Goal: Task Accomplishment & Management: Complete application form

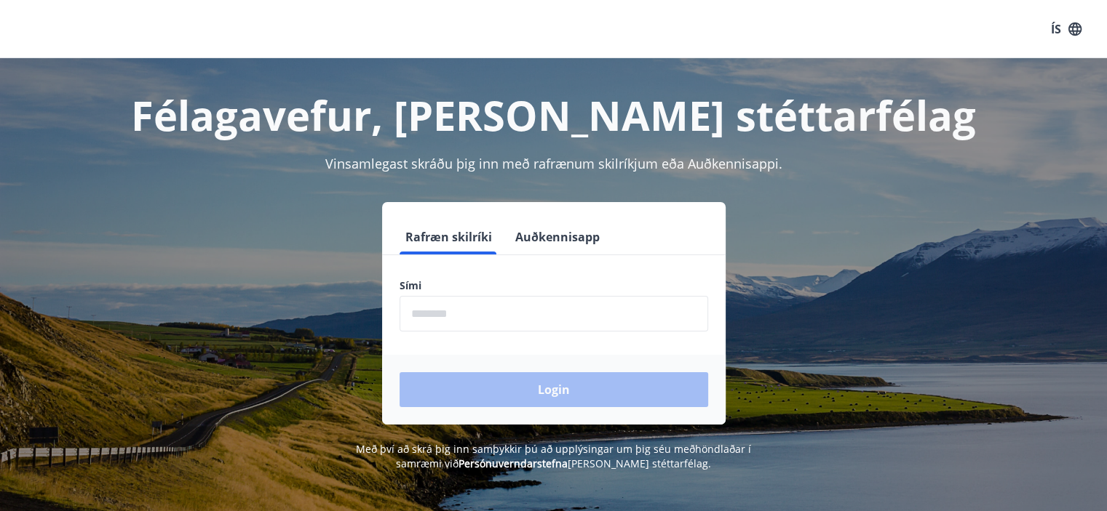
drag, startPoint x: 0, startPoint y: 0, endPoint x: 922, endPoint y: 80, distance: 925.9
drag, startPoint x: 922, startPoint y: 80, endPoint x: 508, endPoint y: 306, distance: 472.0
click at [508, 306] on input "phone" at bounding box center [553, 314] width 308 height 36
click at [559, 220] on button "Auðkennisapp" at bounding box center [557, 237] width 96 height 35
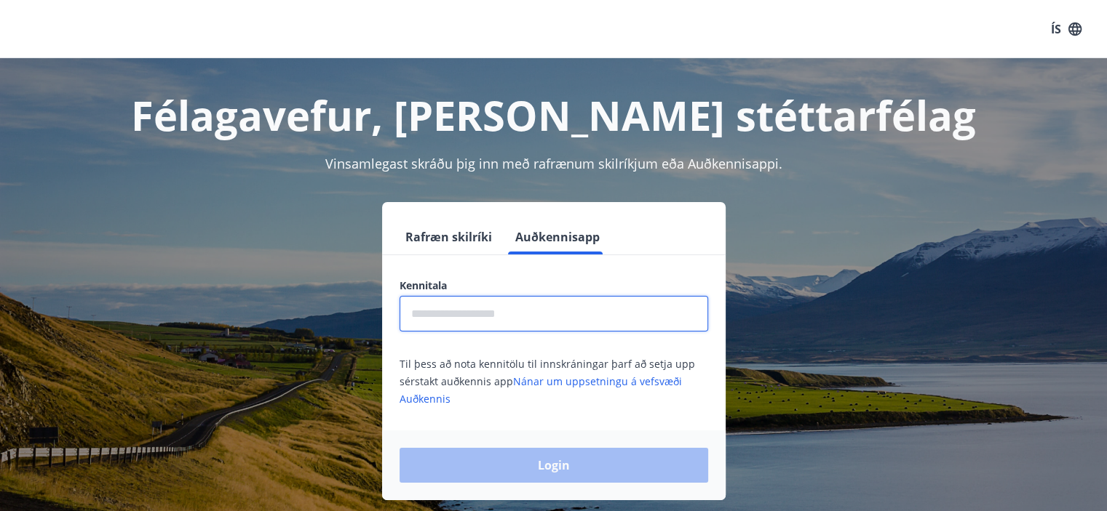
click at [522, 325] on input "text" at bounding box center [553, 314] width 308 height 36
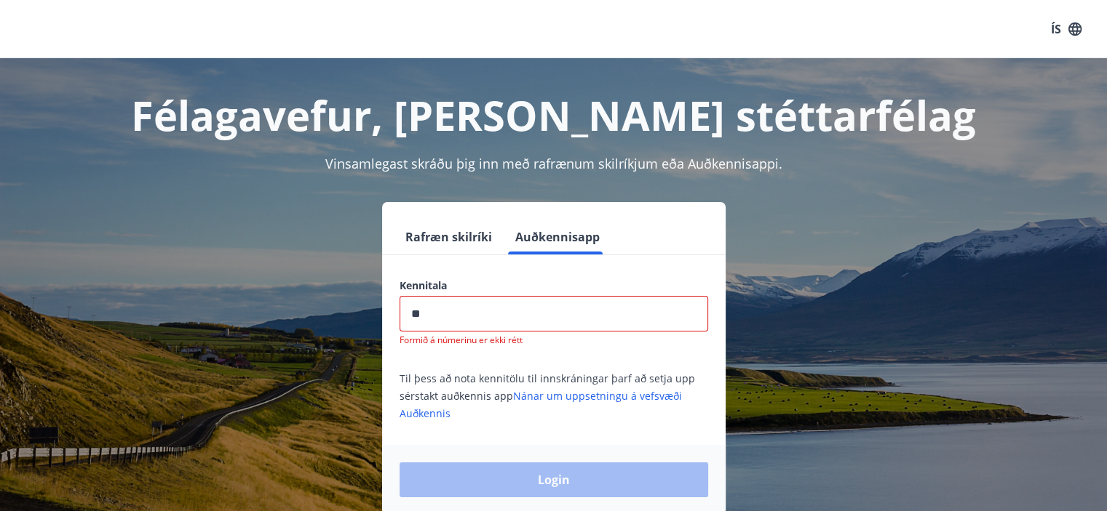
type input "*"
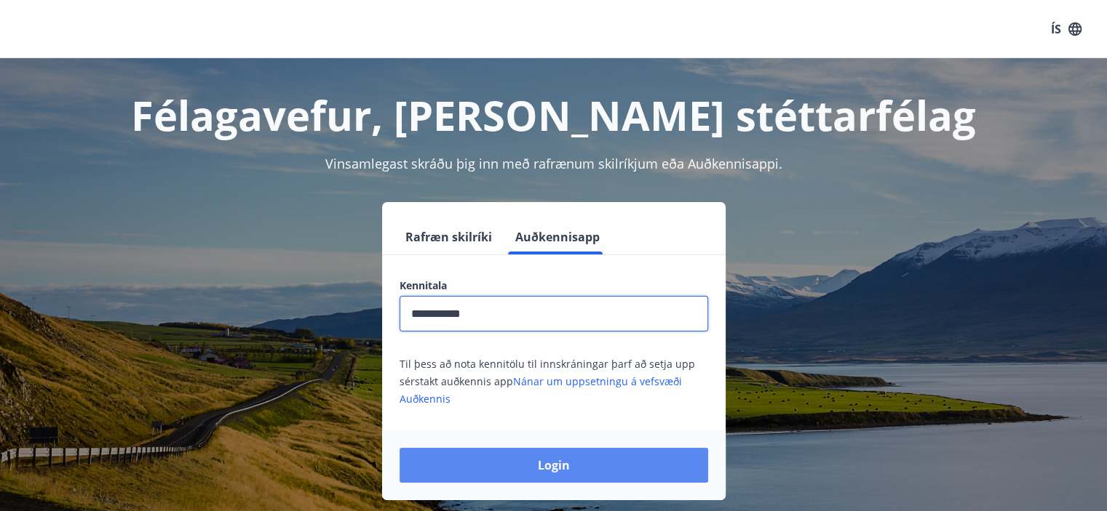
type input "**********"
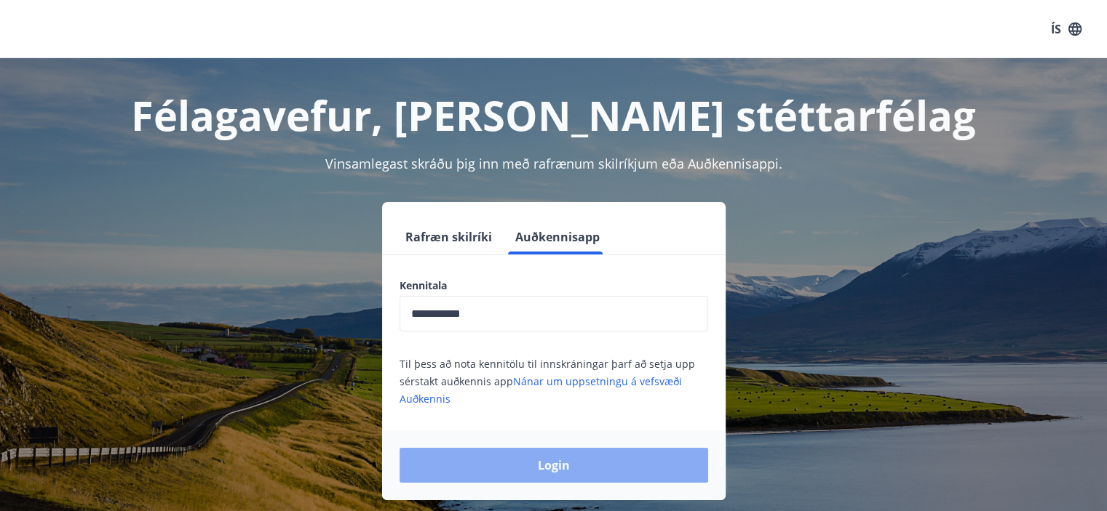
click at [589, 462] on button "Login" at bounding box center [553, 465] width 308 height 35
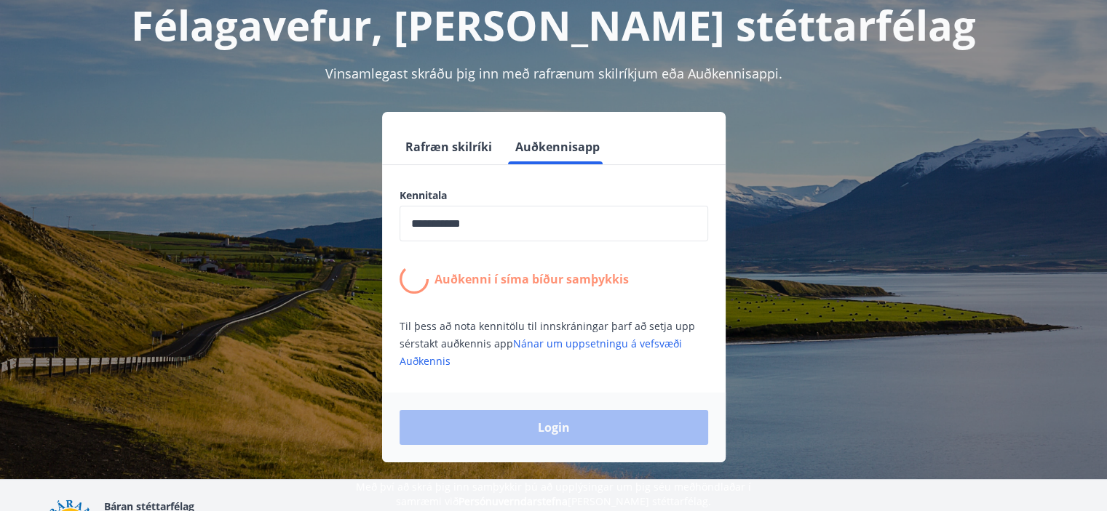
scroll to position [92, 0]
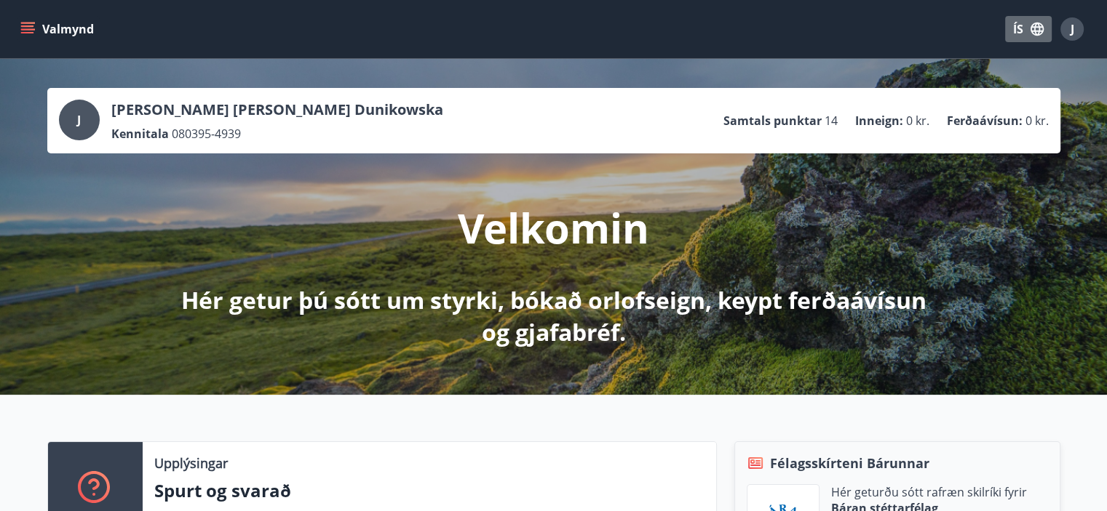
click at [1030, 31] on icon "button" at bounding box center [1036, 29] width 13 height 13
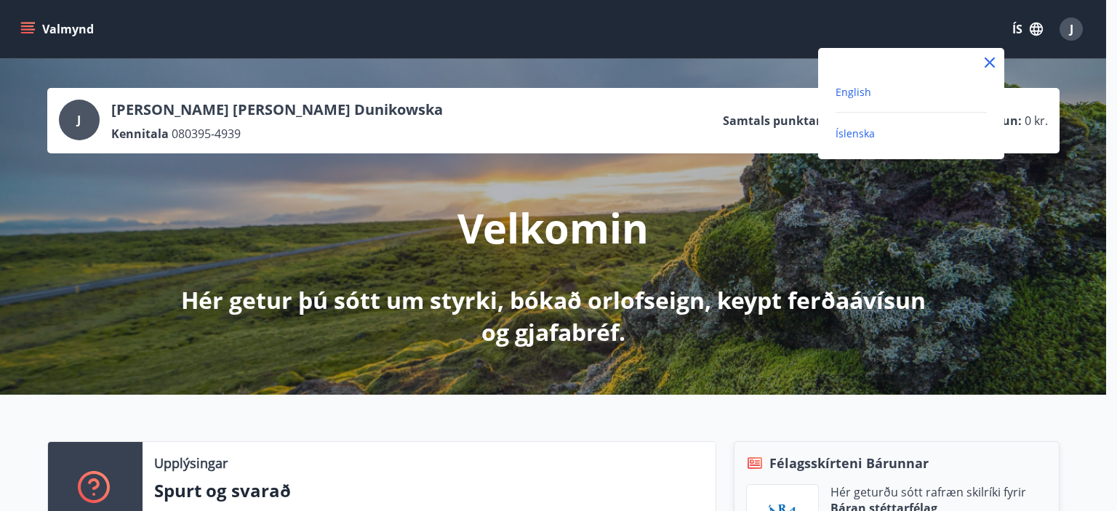
click at [848, 92] on span "English" at bounding box center [854, 92] width 36 height 14
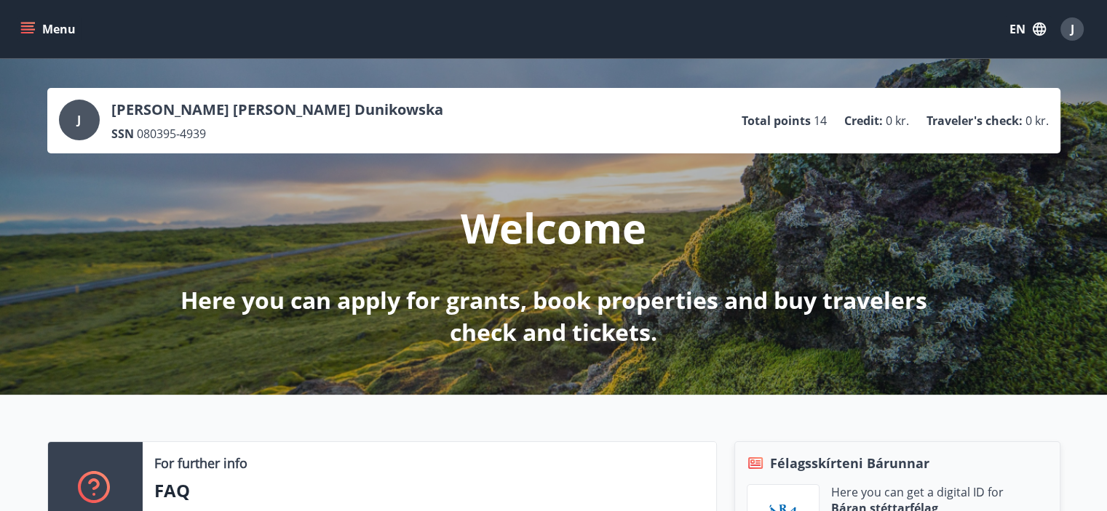
click at [31, 29] on icon "menu" at bounding box center [29, 28] width 16 height 1
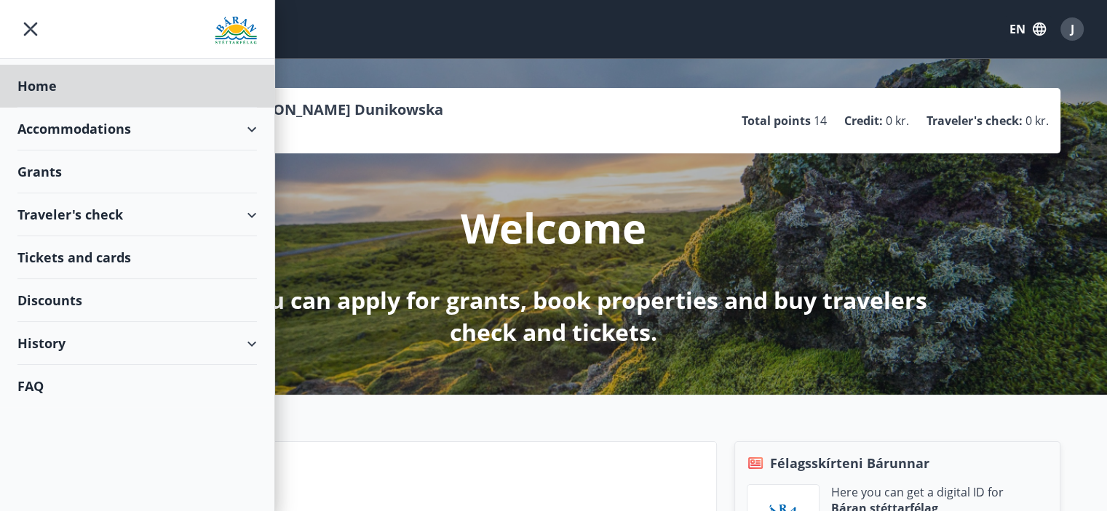
click at [66, 179] on div "Grants" at bounding box center [136, 172] width 239 height 43
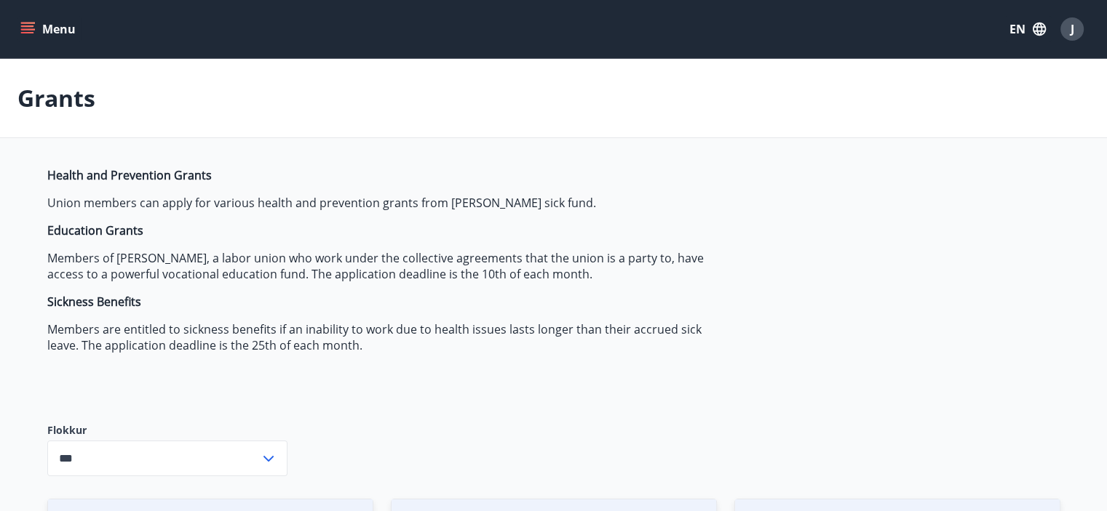
type input "***"
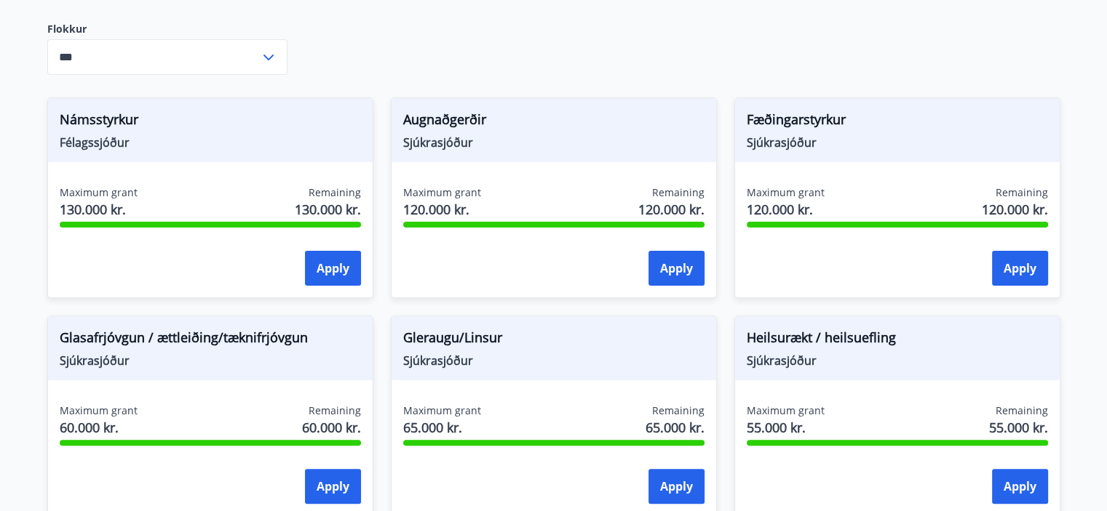
scroll to position [395, 0]
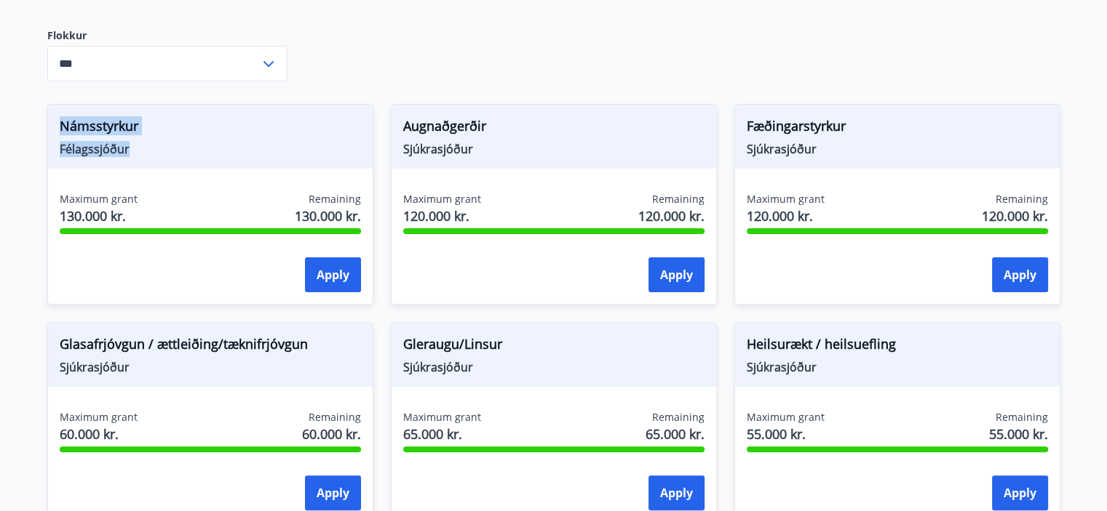
drag, startPoint x: 58, startPoint y: 124, endPoint x: 137, endPoint y: 174, distance: 93.9
click at [137, 174] on div "Námsstyrkur Félagssjóður Maximum grant 130.000 kr. Remaining 130.000 kr. Apply" at bounding box center [210, 204] width 326 height 201
copy div "Námsstyrkur Félagssjóður"
click at [483, 145] on span "Sjúkrasjóður" at bounding box center [553, 149] width 301 height 16
drag, startPoint x: 402, startPoint y: 124, endPoint x: 477, endPoint y: 154, distance: 81.3
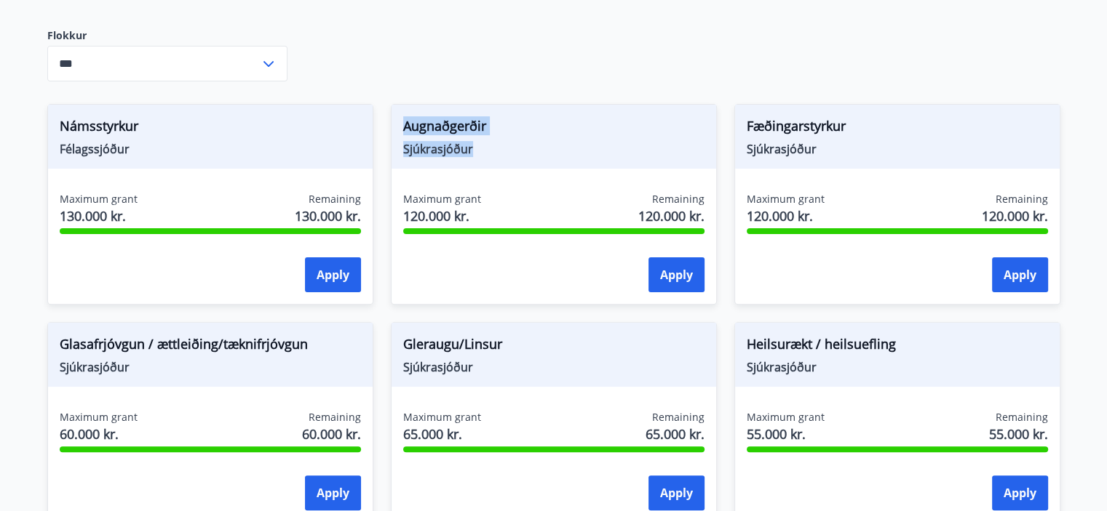
click at [477, 154] on div "Augnaðgerðir Sjúkrasjóður" at bounding box center [553, 137] width 324 height 64
copy div "Augnaðgerðir Sjúkrasjóður"
click at [614, 113] on div "Augnaðgerðir Sjúkrasjóður" at bounding box center [553, 137] width 324 height 64
drag, startPoint x: 746, startPoint y: 119, endPoint x: 841, endPoint y: 157, distance: 102.1
click at [841, 157] on div "Fæðingarstyrkur Sjúkrasjóður" at bounding box center [897, 137] width 324 height 64
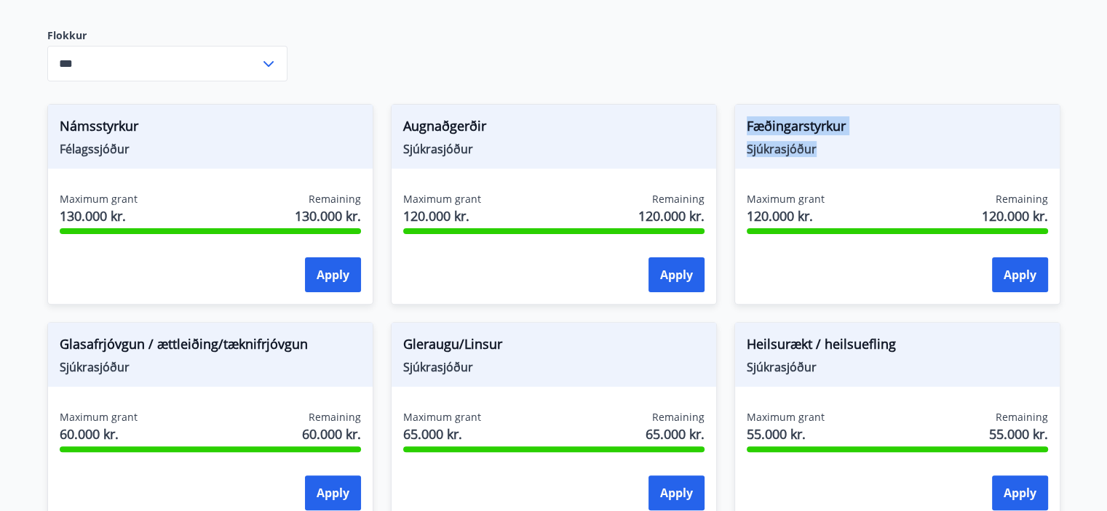
click at [829, 159] on div "Fæðingarstyrkur Sjúkrasjóður" at bounding box center [897, 137] width 324 height 64
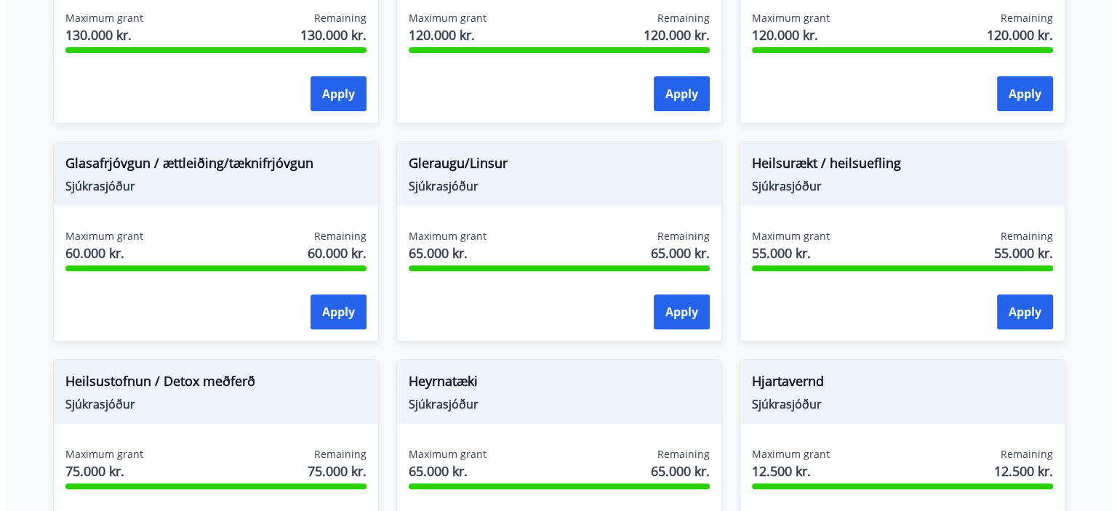
scroll to position [599, 0]
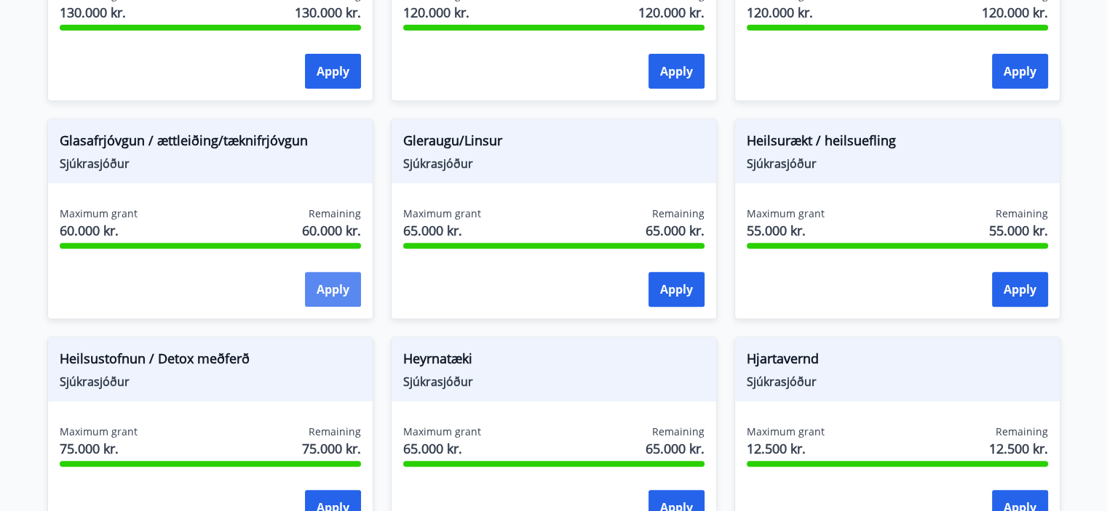
click at [343, 295] on button "Apply" at bounding box center [333, 289] width 56 height 35
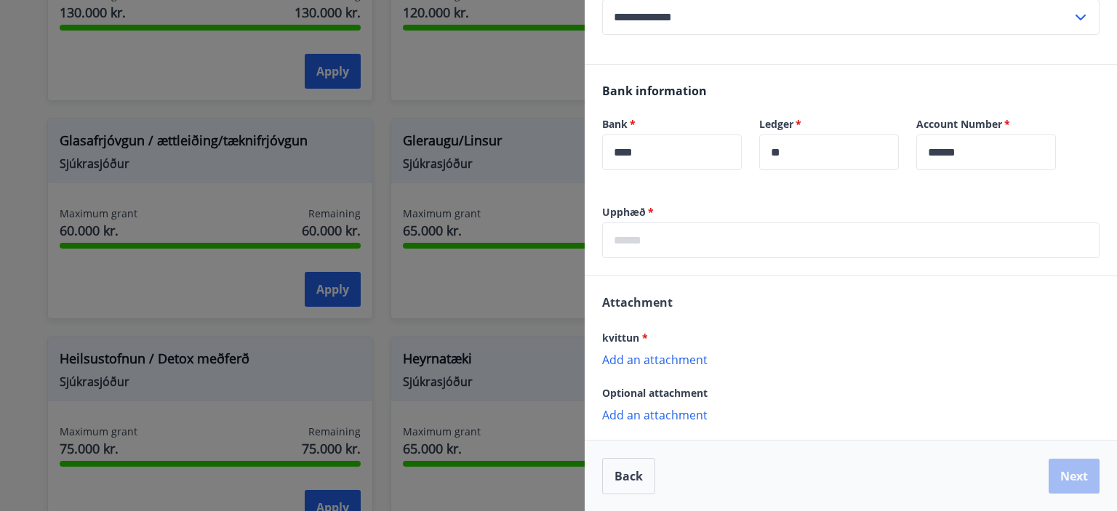
scroll to position [0, 0]
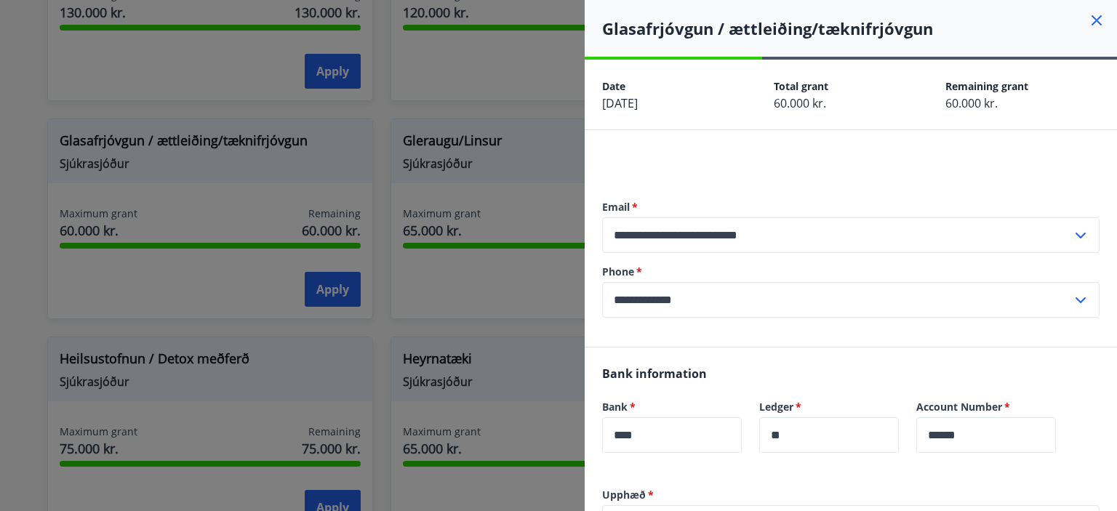
click at [1088, 27] on icon at bounding box center [1096, 20] width 17 height 17
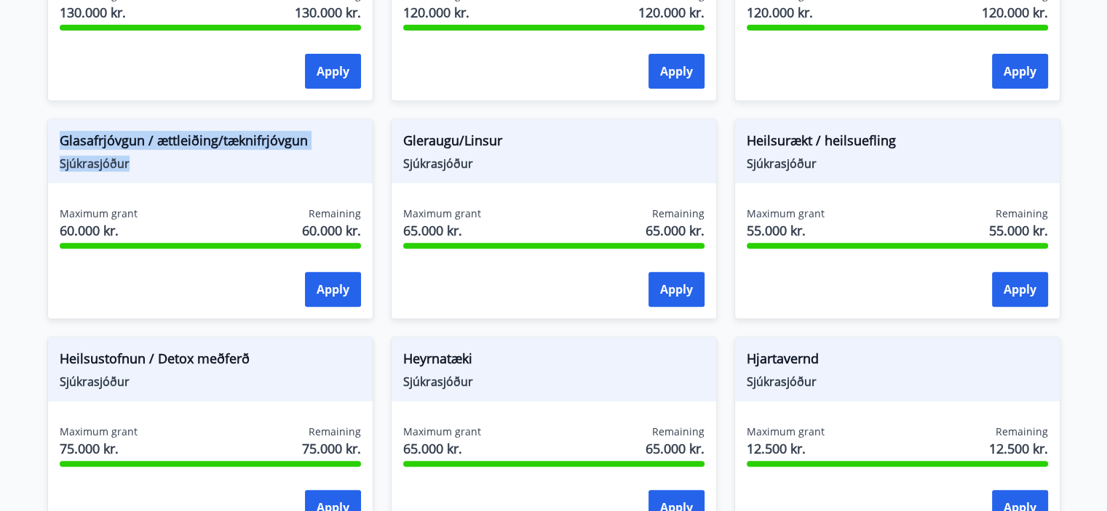
drag, startPoint x: 62, startPoint y: 140, endPoint x: 164, endPoint y: 158, distance: 104.2
click at [164, 158] on div "Glasafrjóvgun / ættleiðing/tæknifrjóvgun Sjúkrasjóður" at bounding box center [210, 151] width 324 height 64
copy div "Glasafrjóvgun / ættleiðing/tæknifrjóvgun Sjúkrasjóður"
click at [455, 165] on span "Sjúkrasjóður" at bounding box center [553, 164] width 301 height 16
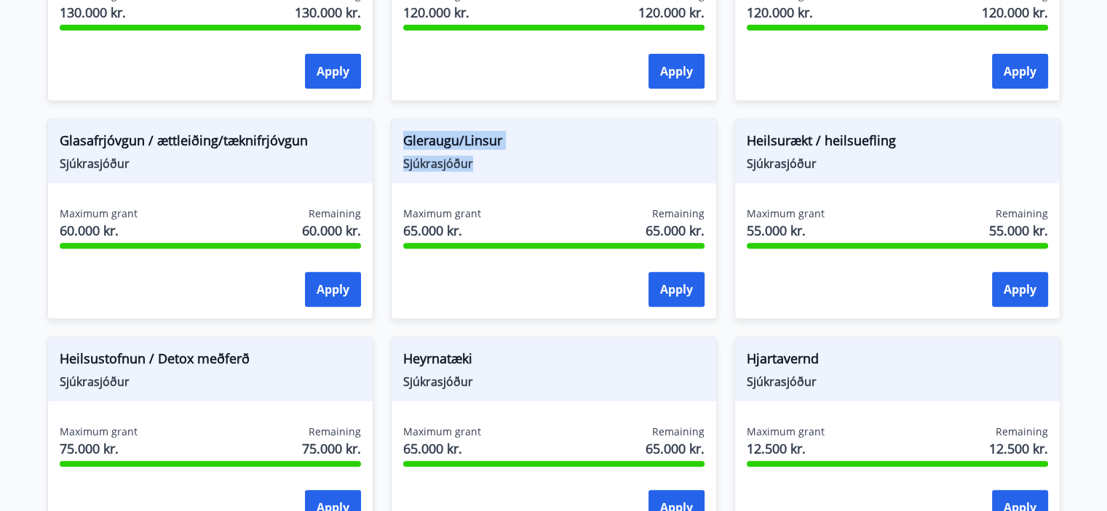
drag, startPoint x: 401, startPoint y: 139, endPoint x: 481, endPoint y: 168, distance: 85.2
click at [481, 168] on div "Gleraugu/[PERSON_NAME]" at bounding box center [553, 151] width 324 height 64
copy div "Gleraugu/[PERSON_NAME]"
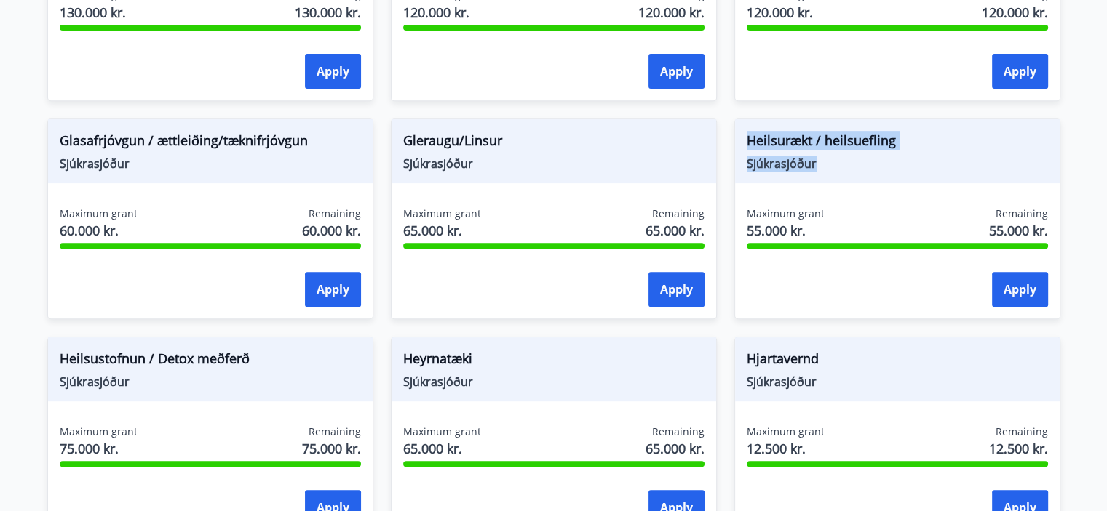
drag, startPoint x: 749, startPoint y: 143, endPoint x: 838, endPoint y: 177, distance: 95.1
click at [838, 177] on div "Heilsurækt / heilsuefling Sjúkrasjóður" at bounding box center [897, 151] width 324 height 64
copy div "Heilsurækt / heilsuefling Sjúkrasjóður"
click at [907, 282] on div "Apply" at bounding box center [896, 290] width 301 height 36
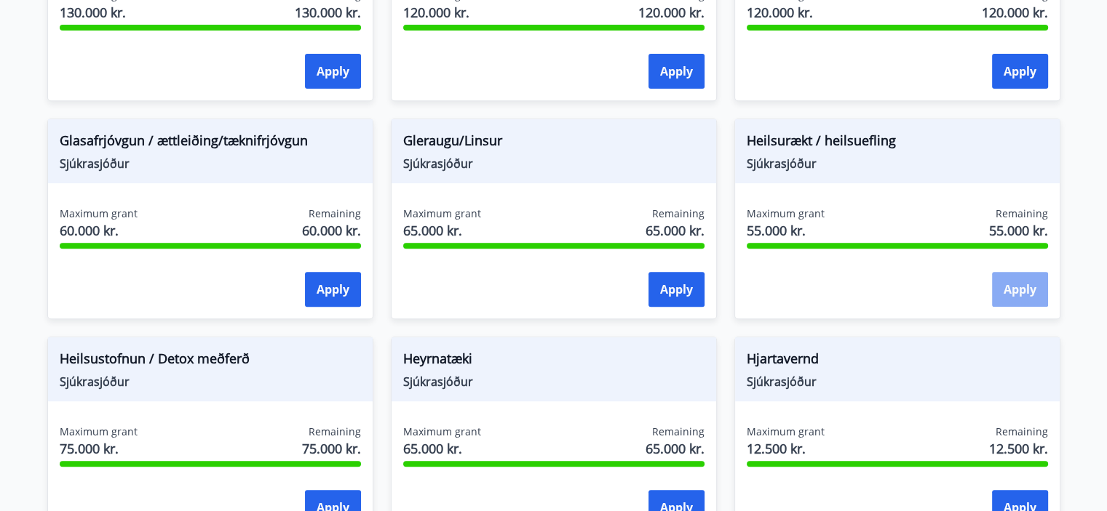
click at [1013, 290] on button "Apply" at bounding box center [1020, 289] width 56 height 35
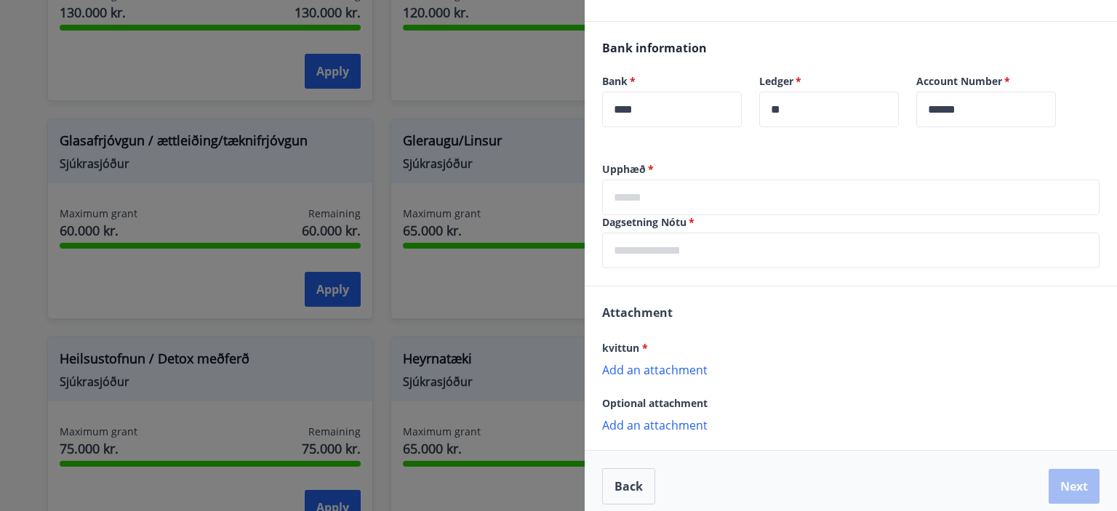
scroll to position [336, 0]
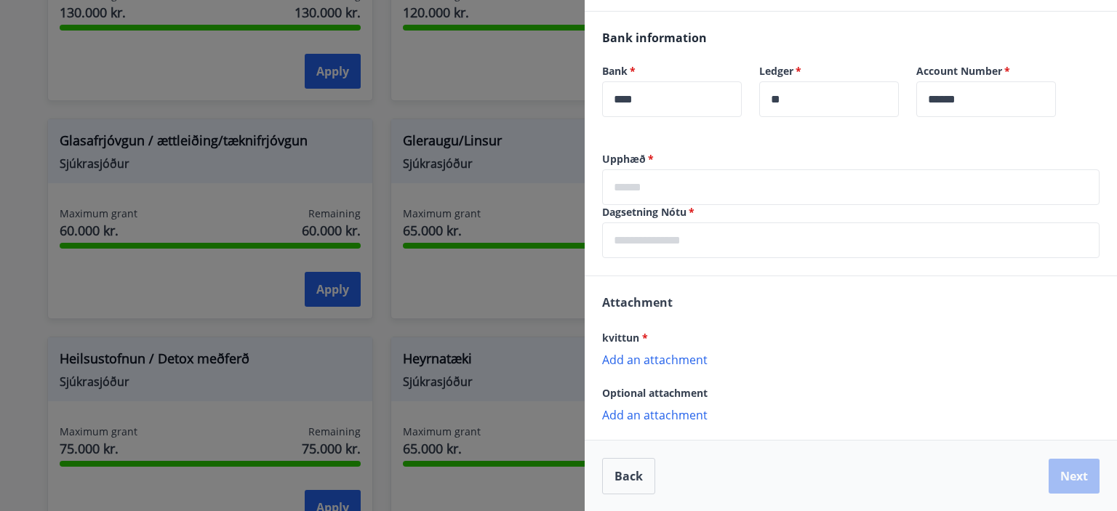
drag, startPoint x: 659, startPoint y: 160, endPoint x: 589, endPoint y: 168, distance: 70.3
click at [589, 168] on div "Upphæð   * ​ Dagsetning Nótu   * ​" at bounding box center [851, 214] width 533 height 124
drag, startPoint x: 605, startPoint y: 156, endPoint x: 644, endPoint y: 159, distance: 39.4
click at [644, 159] on label "Upphæð   *" at bounding box center [851, 159] width 498 height 15
copy label "Upphæð"
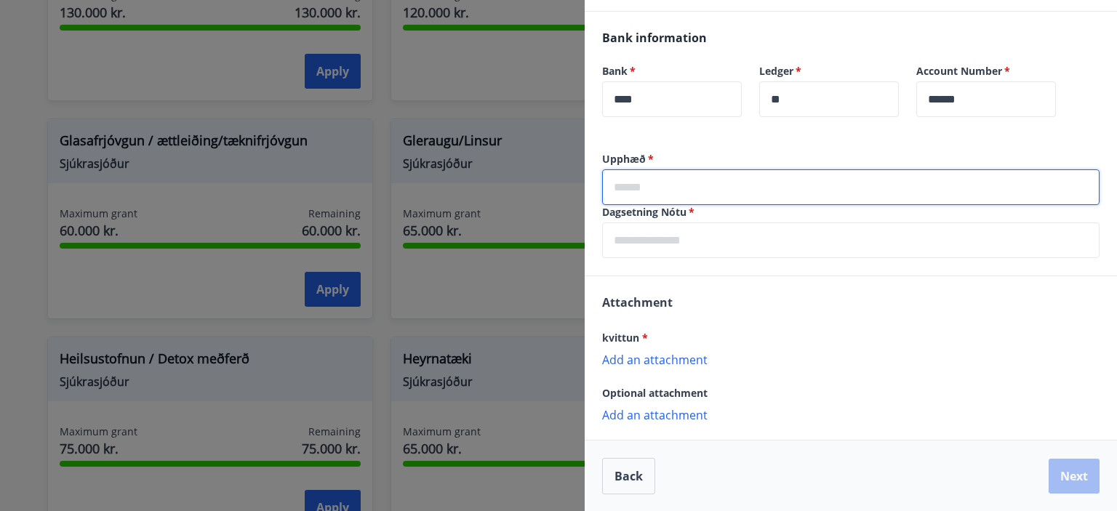
click at [675, 198] on input "text" at bounding box center [851, 188] width 498 height 36
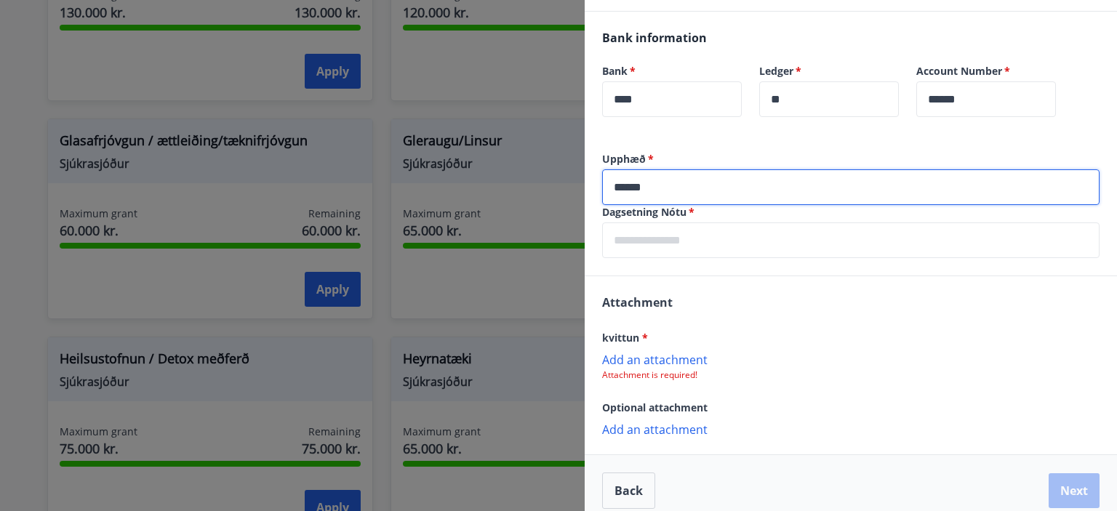
click at [629, 188] on input "******" at bounding box center [851, 188] width 498 height 36
type input "*****"
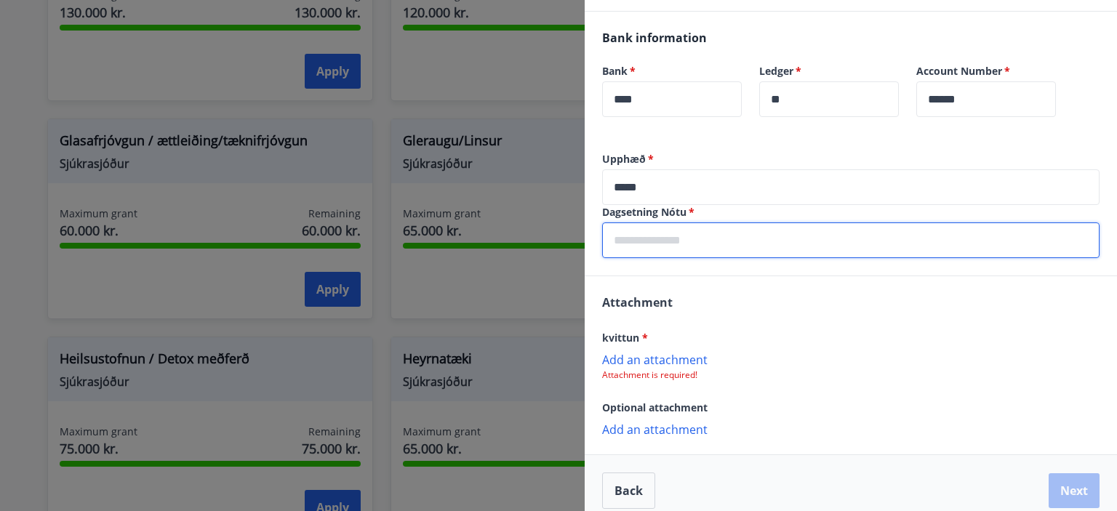
click at [655, 250] on input "text" at bounding box center [851, 241] width 498 height 36
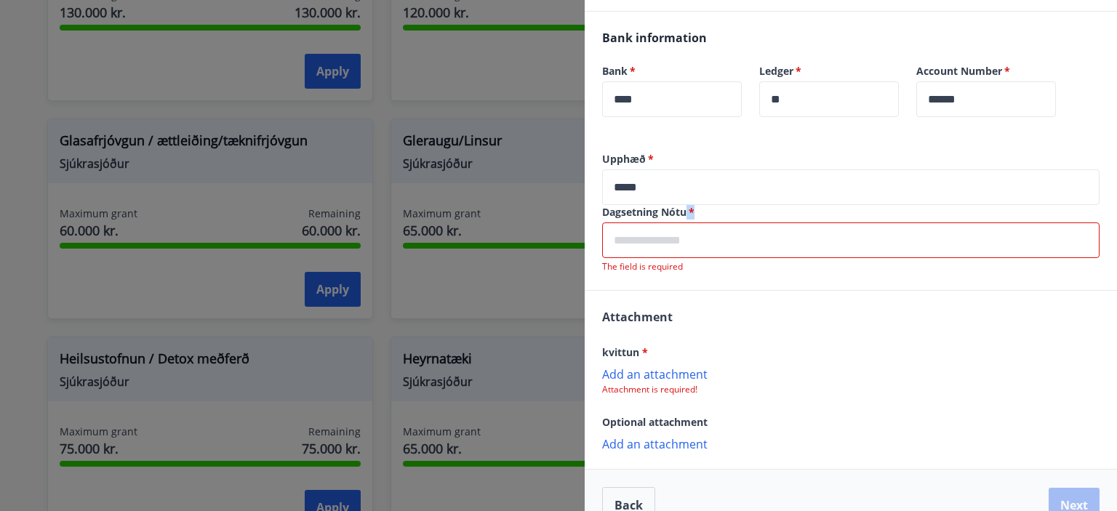
drag, startPoint x: 688, startPoint y: 212, endPoint x: 591, endPoint y: 220, distance: 97.2
click at [591, 220] on div "Upphæð   * ***** ​ Dagsetning Nótu   * ​ The field is required" at bounding box center [851, 221] width 533 height 138
click at [631, 214] on label "Dagsetning Nótu   *" at bounding box center [851, 212] width 498 height 15
drag, startPoint x: 687, startPoint y: 212, endPoint x: 605, endPoint y: 212, distance: 82.2
click at [605, 212] on label "Dagsetning Nótu   *" at bounding box center [851, 212] width 498 height 15
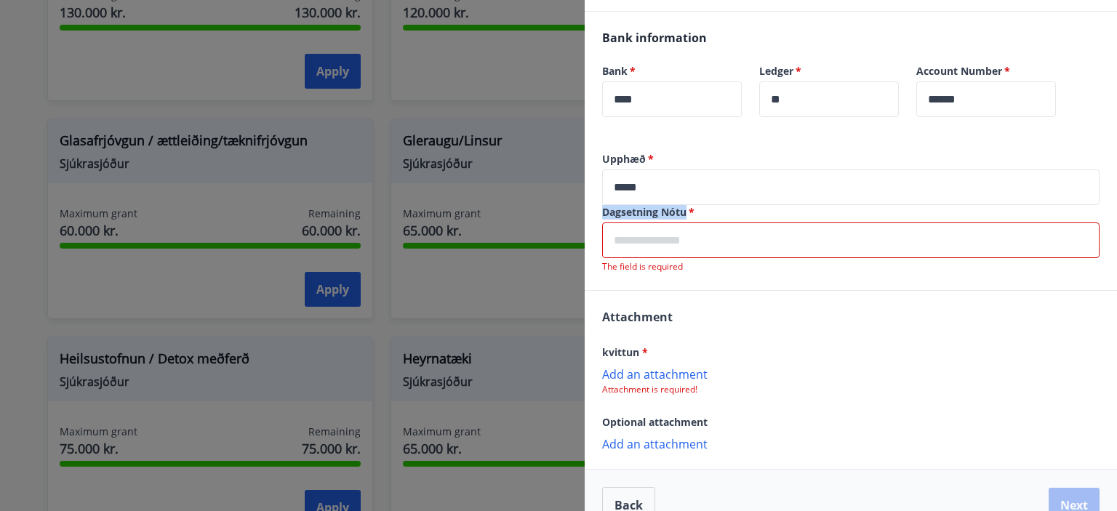
copy label "Dagsetning Nótu"
click at [634, 241] on input "text" at bounding box center [851, 241] width 498 height 36
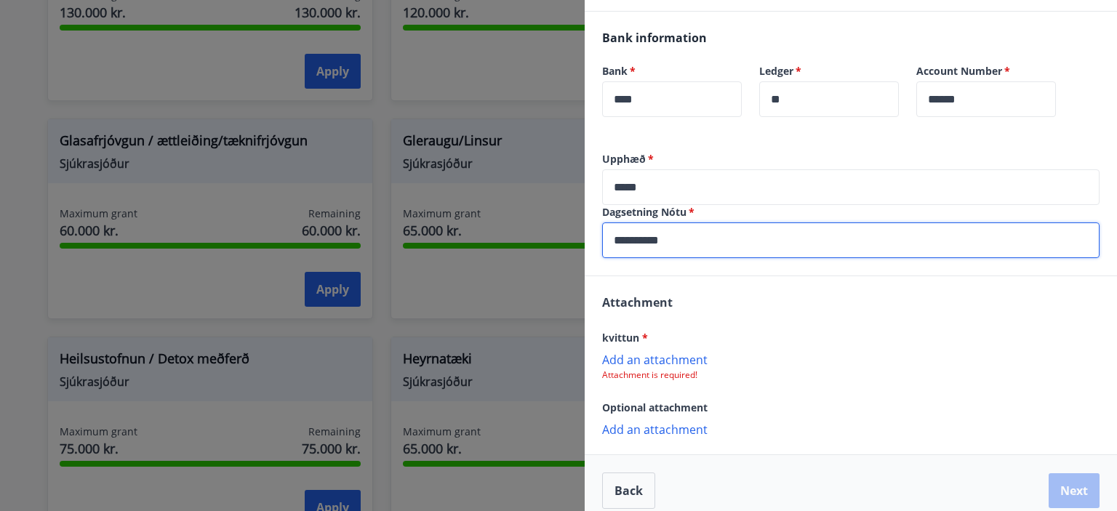
type input "**********"
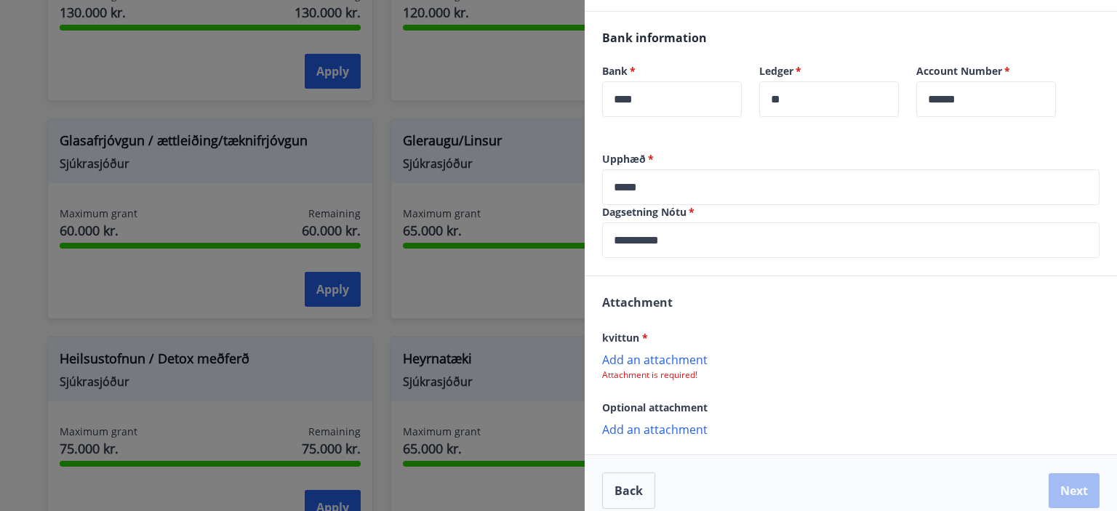
click at [668, 354] on p "Add an attachment" at bounding box center [851, 359] width 498 height 15
click at [681, 357] on p "Add an attachment" at bounding box center [851, 359] width 498 height 15
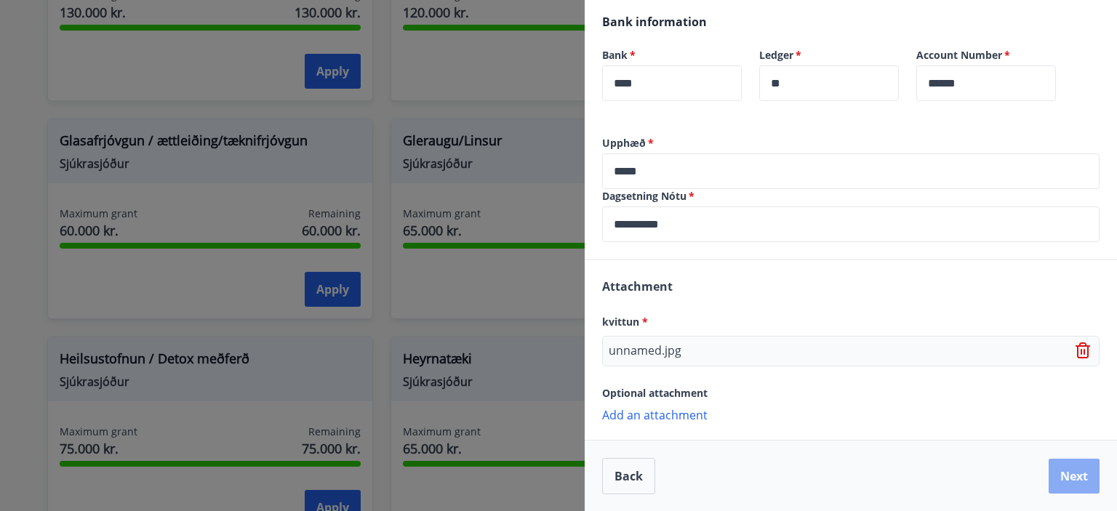
click at [1062, 476] on button "Next" at bounding box center [1074, 476] width 51 height 35
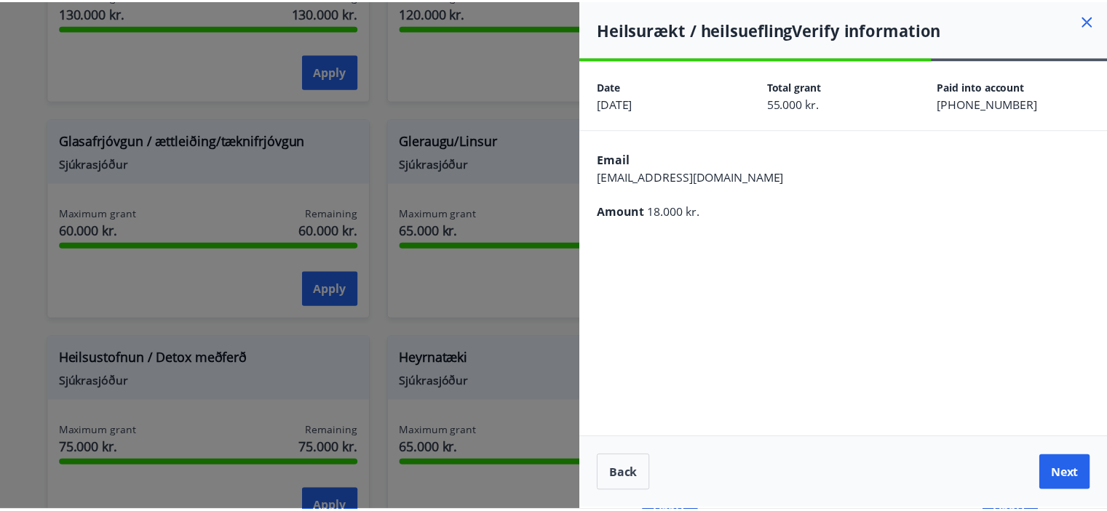
scroll to position [0, 0]
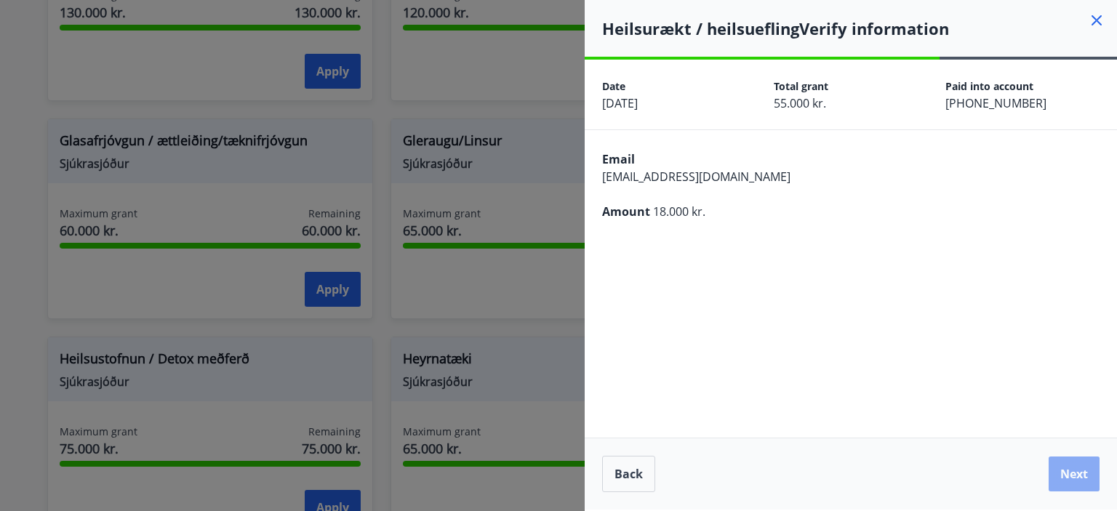
click at [1067, 471] on button "Next" at bounding box center [1074, 474] width 51 height 35
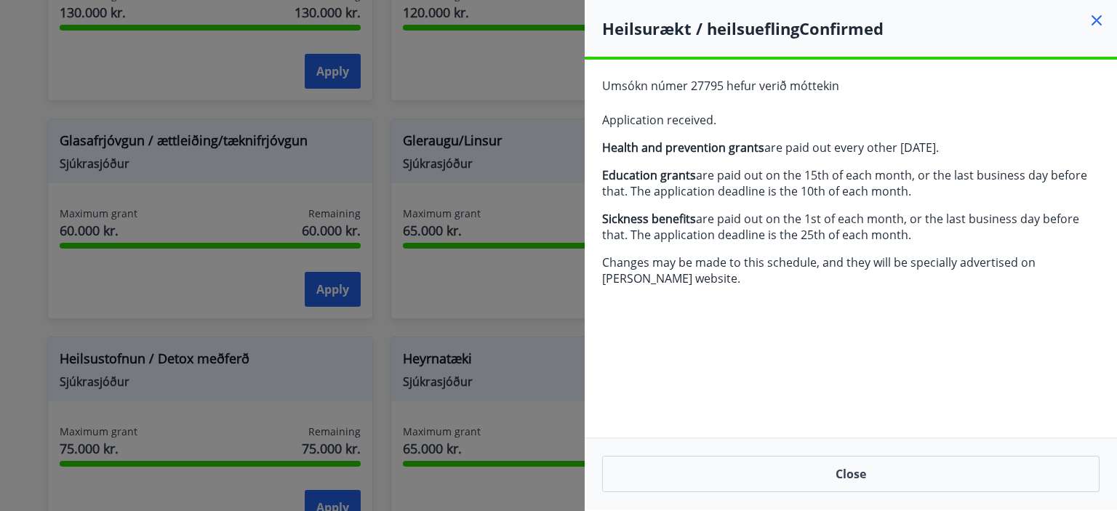
click at [1099, 15] on icon at bounding box center [1096, 20] width 17 height 17
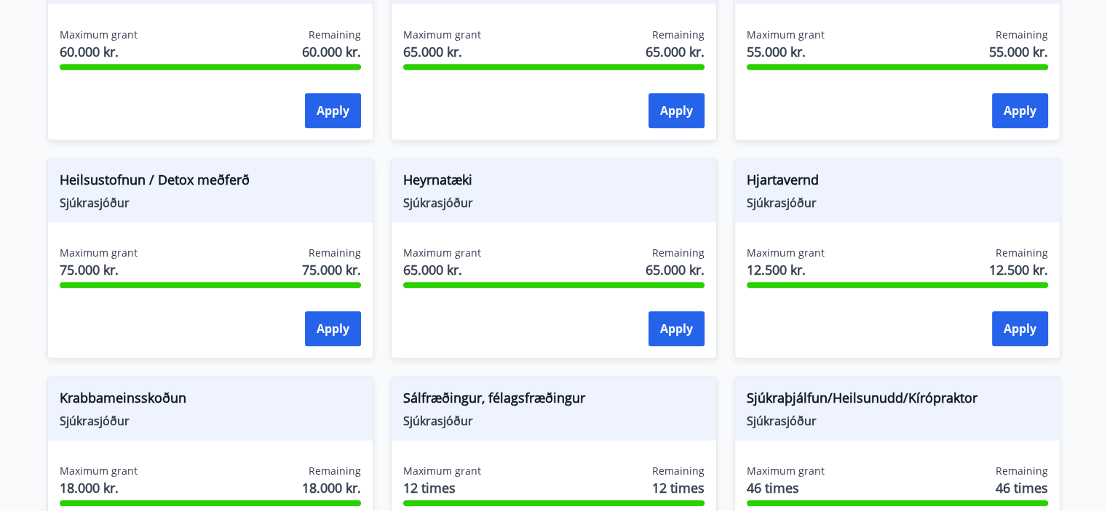
scroll to position [780, 0]
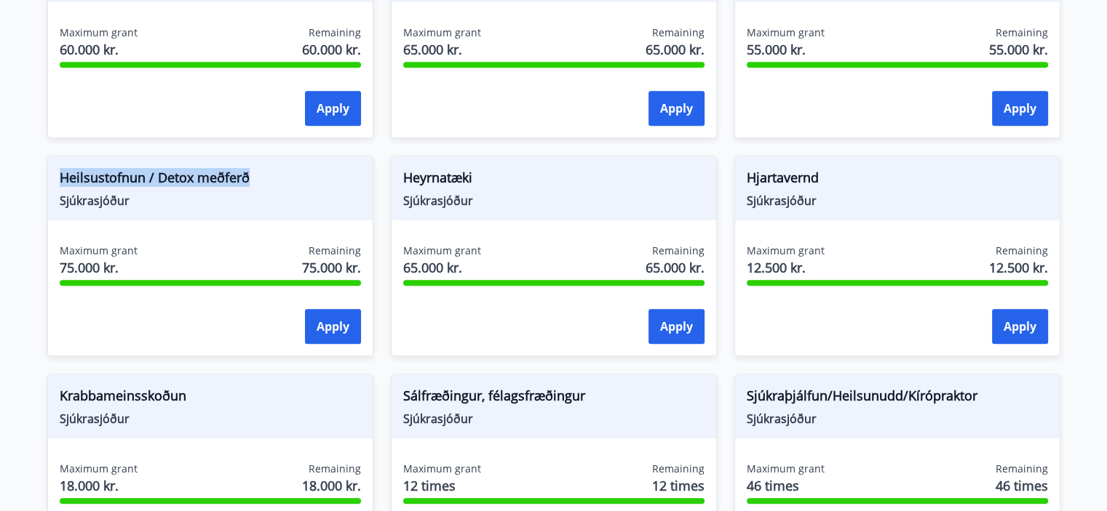
drag, startPoint x: 268, startPoint y: 173, endPoint x: 56, endPoint y: 179, distance: 212.5
click at [56, 179] on div "Heilsustofnun / Detox meðferð Sjúkrasjóður" at bounding box center [210, 188] width 324 height 64
copy span "Heilsustofnun / Detox meðferð"
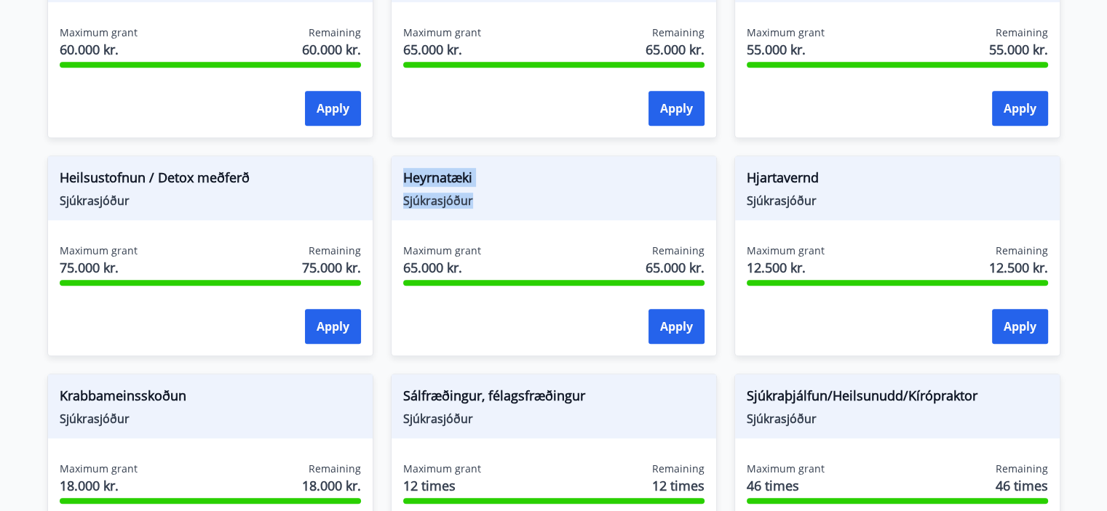
drag, startPoint x: 477, startPoint y: 202, endPoint x: 390, endPoint y: 170, distance: 93.0
click at [391, 170] on div "Heyrnatæki Sjúkrasjóður Maximum grant 65.000 kr. Remaining 65.000 kr. Apply" at bounding box center [554, 256] width 326 height 201
copy div "Heyrnatæki Sjúkrasjóður"
drag, startPoint x: 821, startPoint y: 196, endPoint x: 741, endPoint y: 188, distance: 79.7
click at [741, 188] on div "Hjartavernd Sjúkrasjóður" at bounding box center [897, 188] width 324 height 64
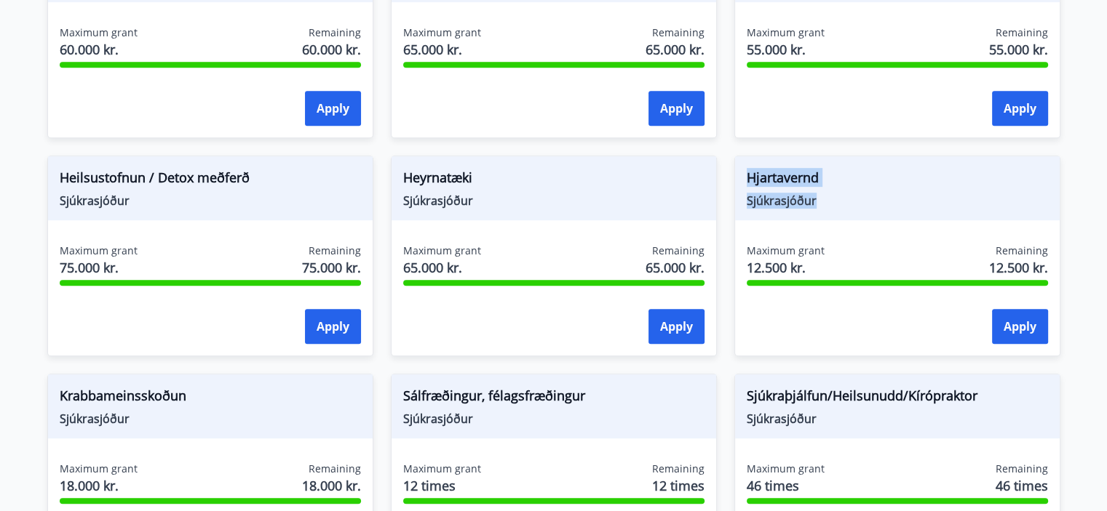
copy div "Hjartavernd Sjúkrasjóður"
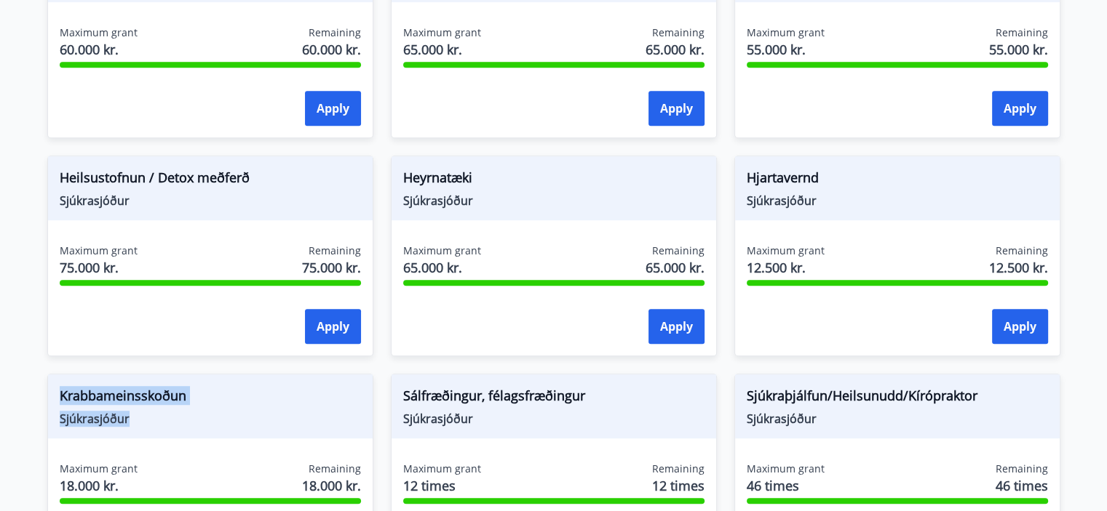
drag, startPoint x: 61, startPoint y: 393, endPoint x: 146, endPoint y: 434, distance: 94.0
click at [146, 434] on div "Krabbameinsskoðun Sjúkrasjóður" at bounding box center [210, 407] width 324 height 64
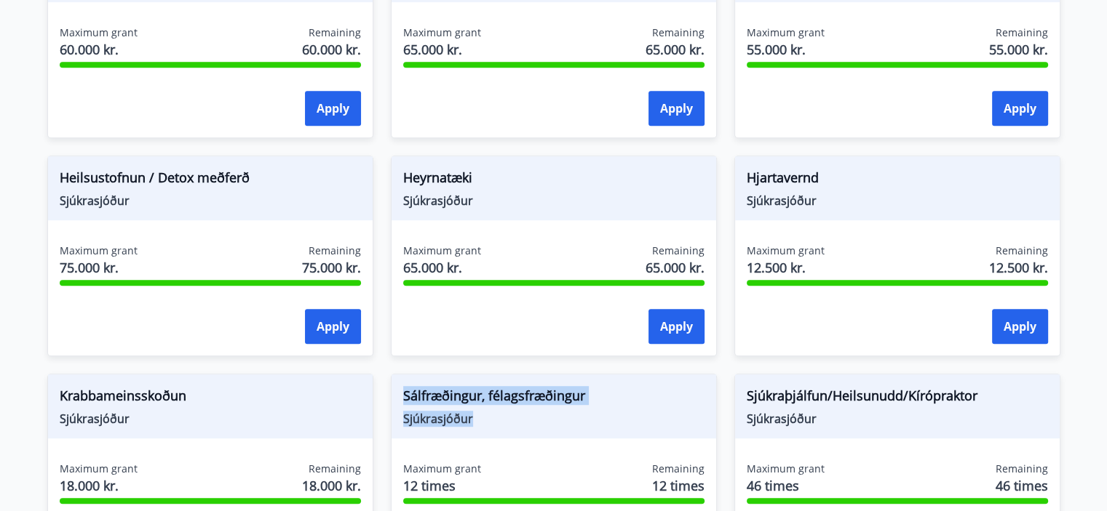
drag, startPoint x: 398, startPoint y: 391, endPoint x: 538, endPoint y: 424, distance: 144.3
click at [538, 424] on div "Sálfræðingur, félagsfræðingur Sjúkrasjóður" at bounding box center [553, 407] width 324 height 64
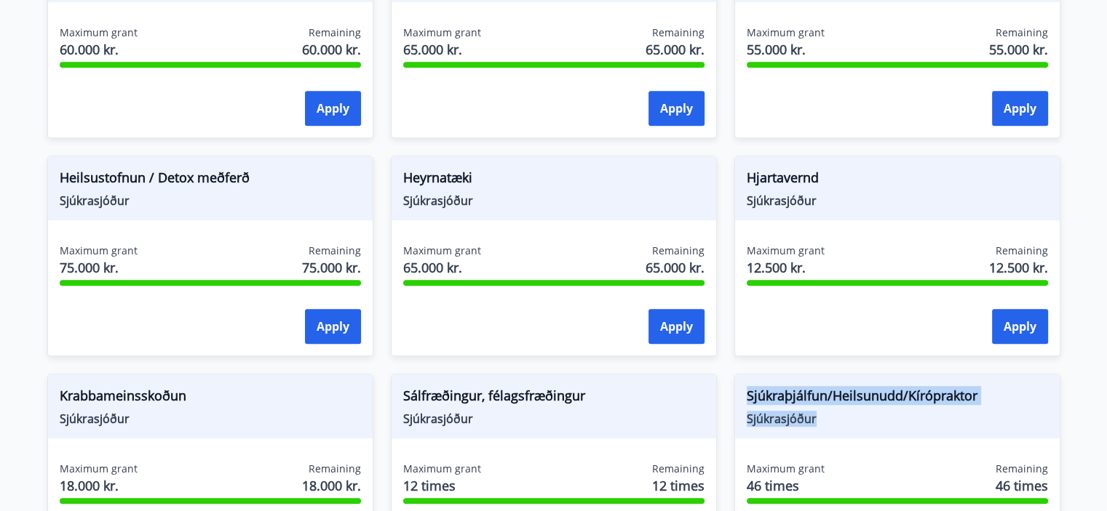
drag, startPoint x: 742, startPoint y: 394, endPoint x: 840, endPoint y: 421, distance: 101.1
click at [840, 421] on div "Sjúkraþjálfun/Heilsunudd/Kírópraktor [PERSON_NAME]" at bounding box center [897, 407] width 324 height 64
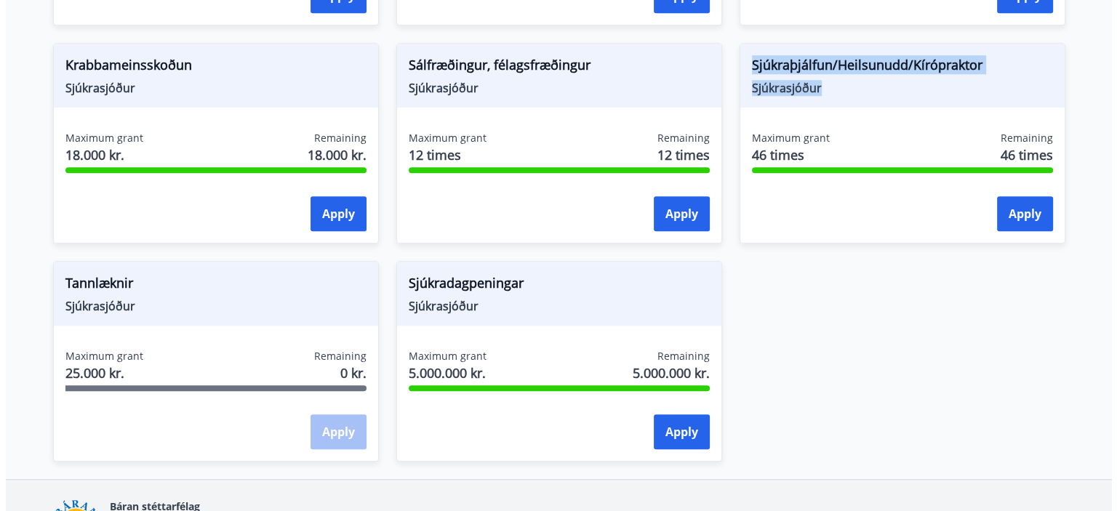
scroll to position [1113, 0]
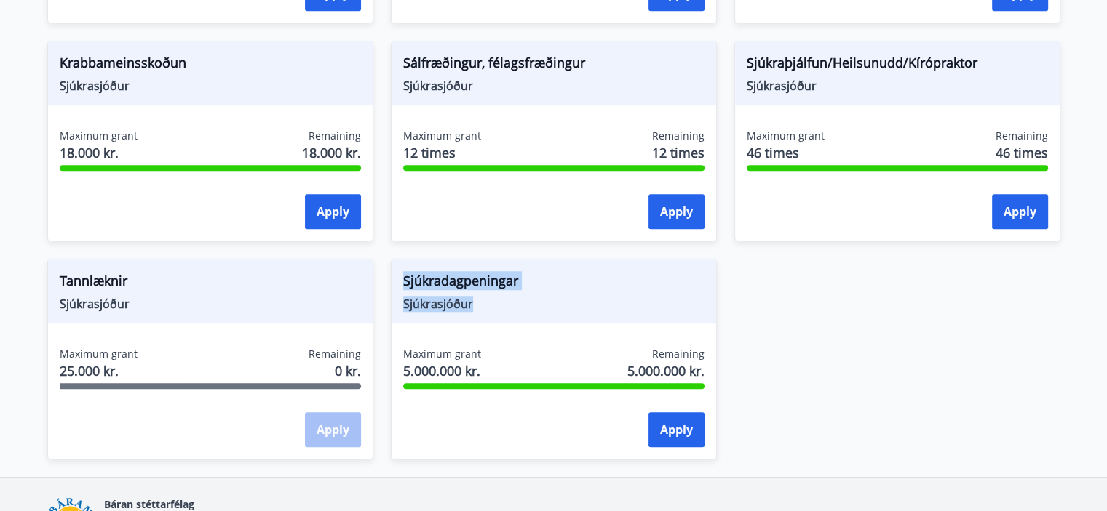
drag, startPoint x: 495, startPoint y: 311, endPoint x: 384, endPoint y: 266, distance: 119.7
click at [384, 266] on div "Sjúkradagpeningar Sjúkrasjóður Maximum grant 5.000.000 kr. Remaining 5.000.000 …" at bounding box center [544, 351] width 343 height 218
click at [533, 97] on div "Sálfræðingur, félagsfræðingur Sjúkrasjóður" at bounding box center [553, 73] width 324 height 64
click at [539, 140] on div "Maximum grant 12 times Remaining 12 times" at bounding box center [553, 147] width 301 height 36
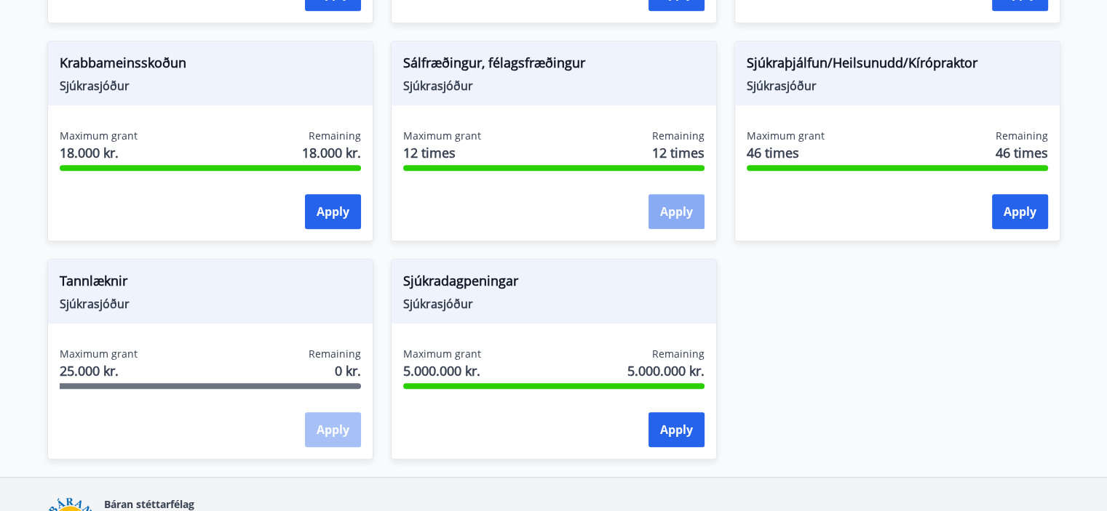
click at [674, 213] on button "Apply" at bounding box center [676, 211] width 56 height 35
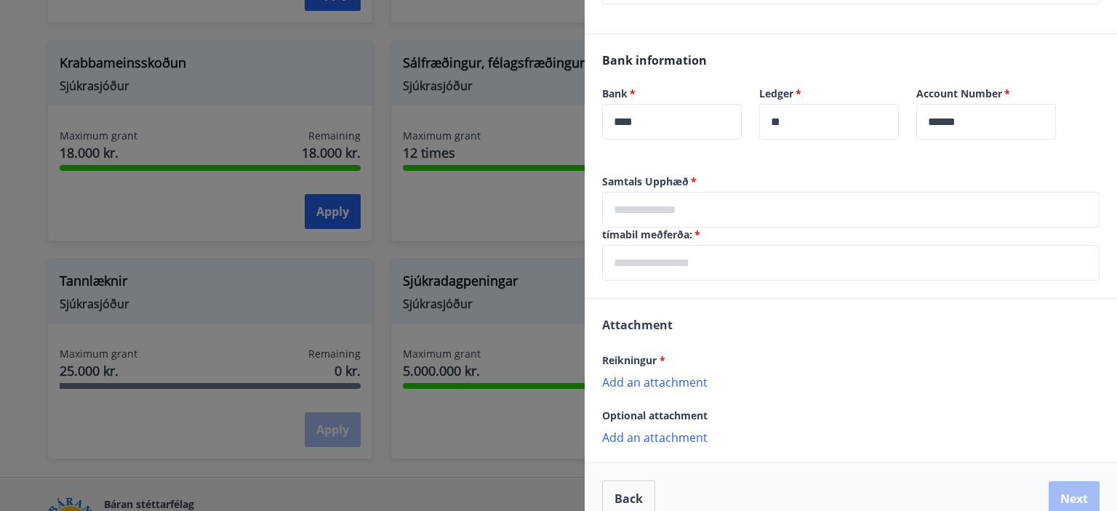
scroll to position [388, 0]
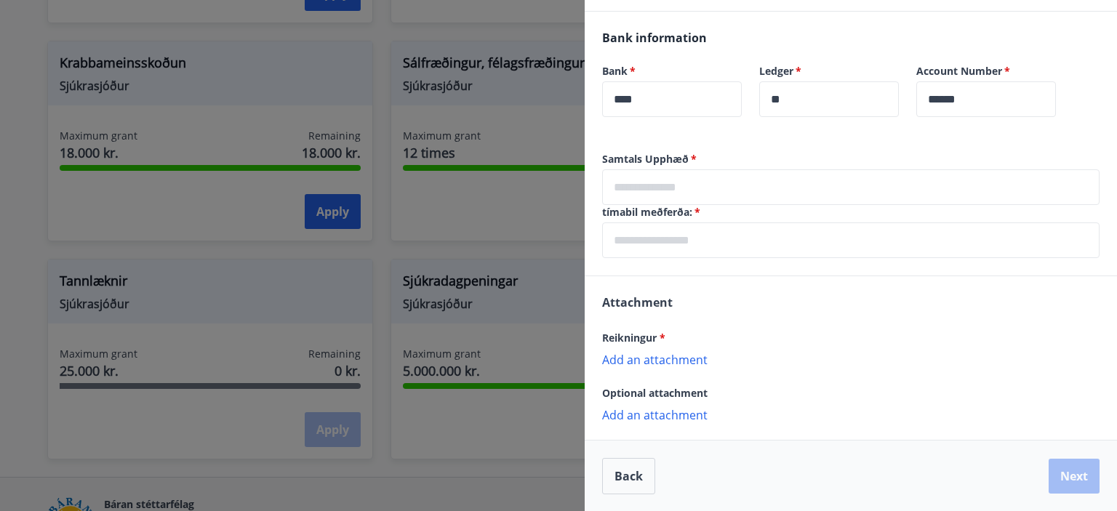
click at [690, 357] on p "Add an attachment" at bounding box center [851, 359] width 498 height 15
click at [677, 360] on p "Add an attachment" at bounding box center [851, 359] width 498 height 15
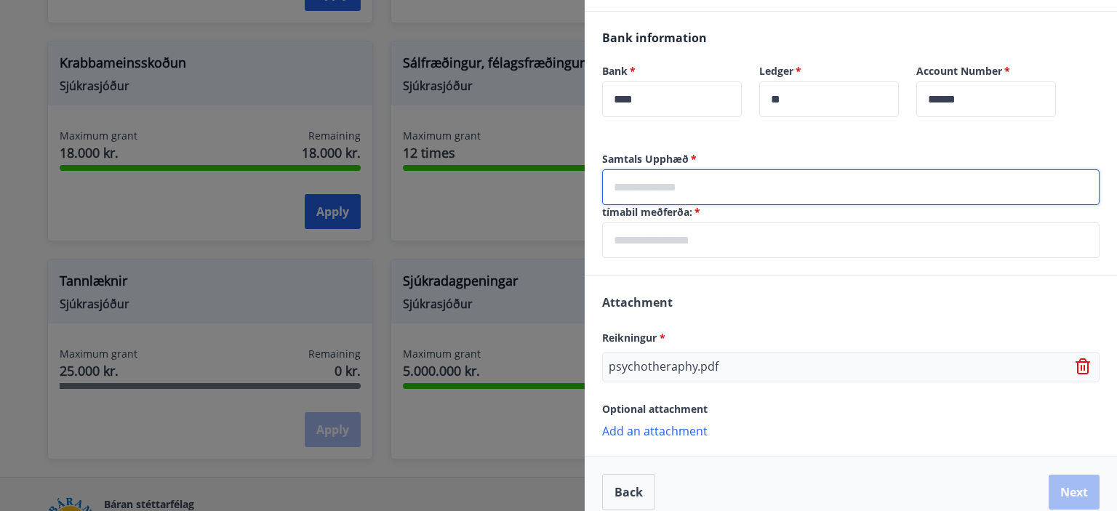
click at [722, 190] on input "text" at bounding box center [851, 188] width 498 height 36
click at [782, 243] on input "text" at bounding box center [851, 241] width 498 height 36
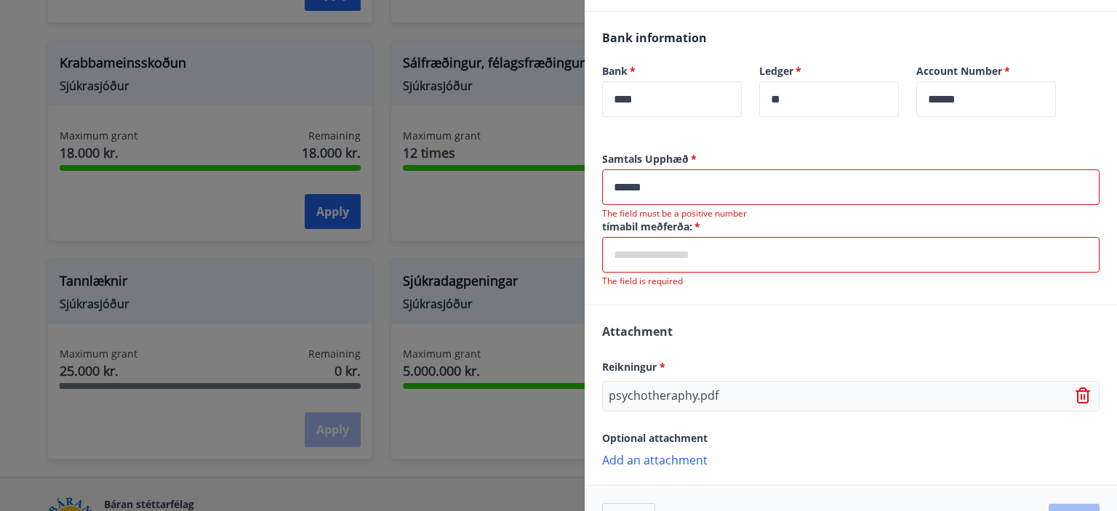
click at [700, 183] on input "******" at bounding box center [851, 188] width 498 height 36
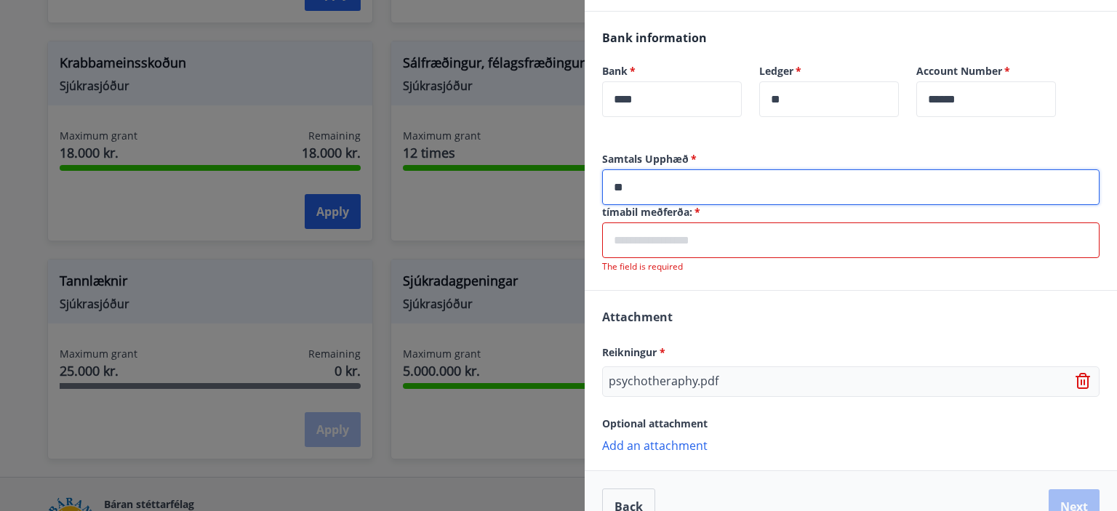
type input "*"
type input "****"
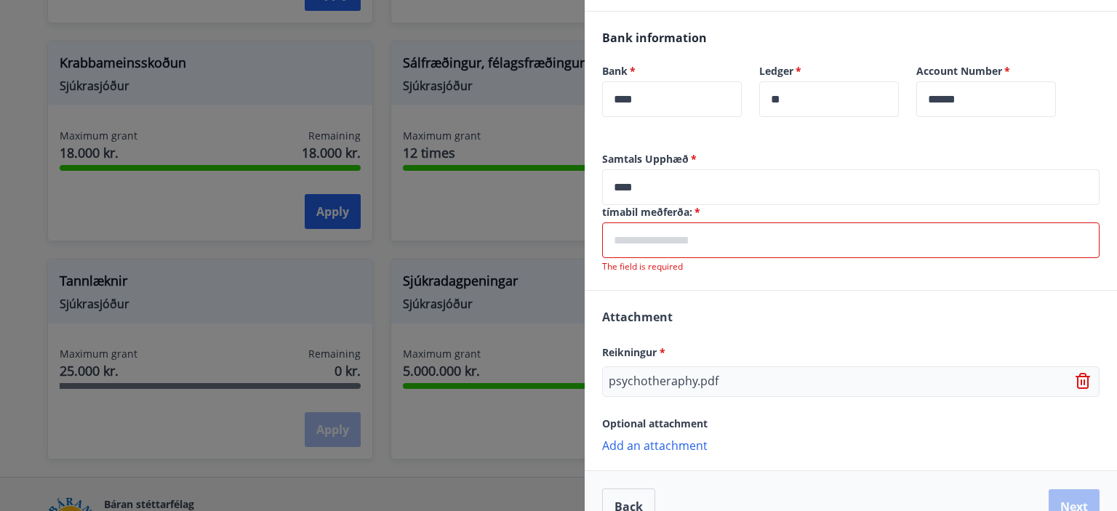
click at [681, 242] on input "text" at bounding box center [851, 241] width 498 height 36
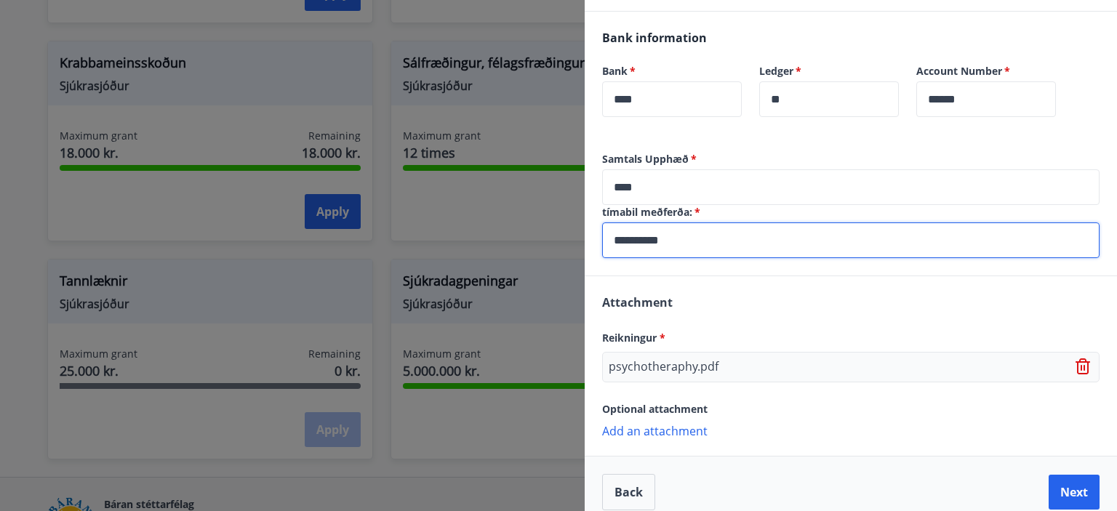
type input "**********"
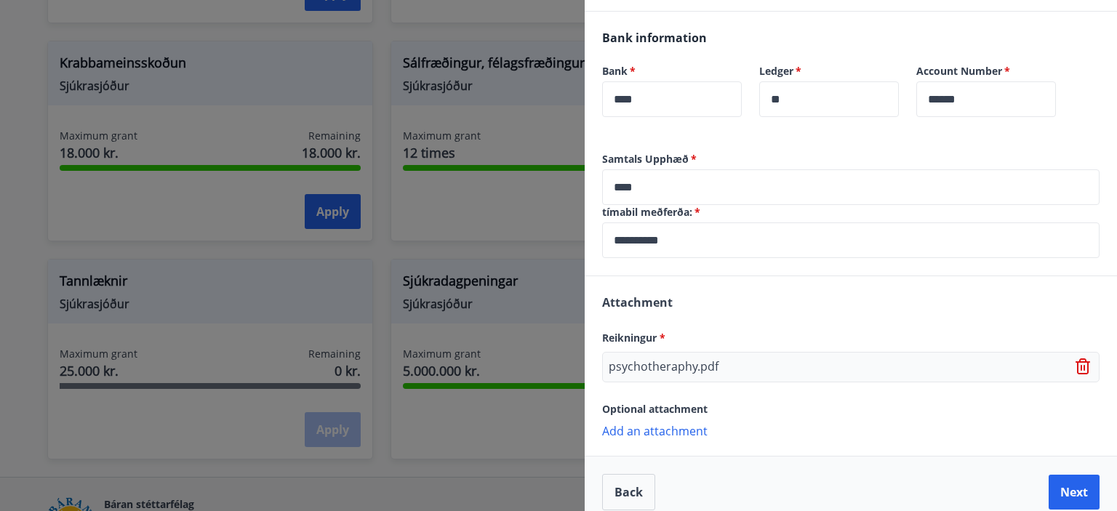
scroll to position [404, 0]
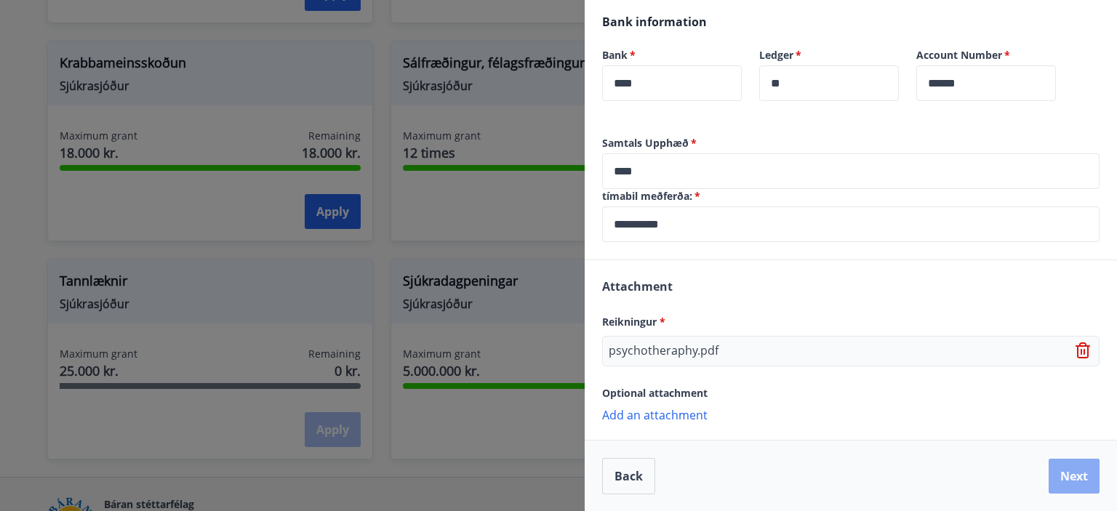
click at [1059, 472] on button "Next" at bounding box center [1074, 476] width 51 height 35
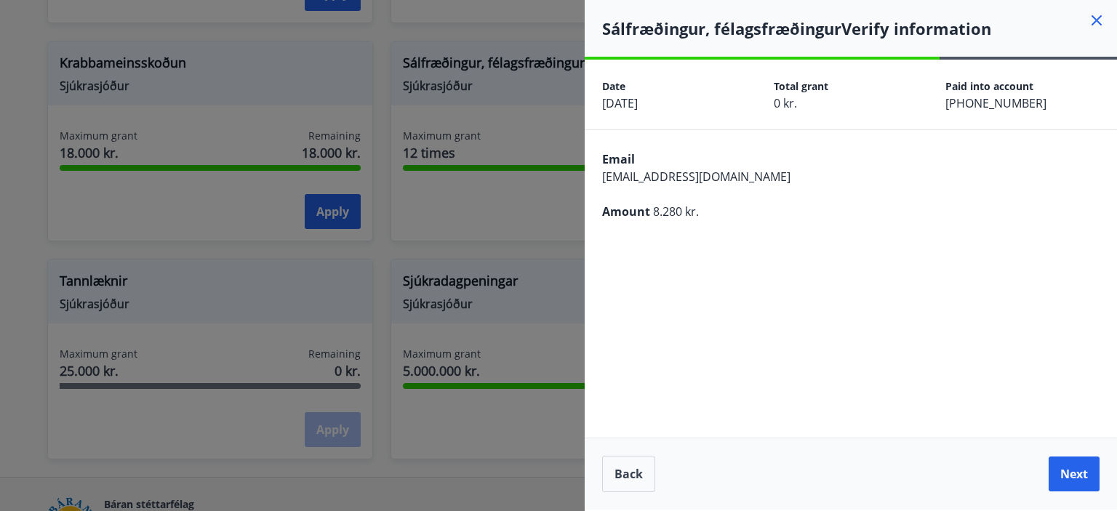
scroll to position [0, 0]
click at [1083, 473] on button "Next" at bounding box center [1074, 474] width 51 height 35
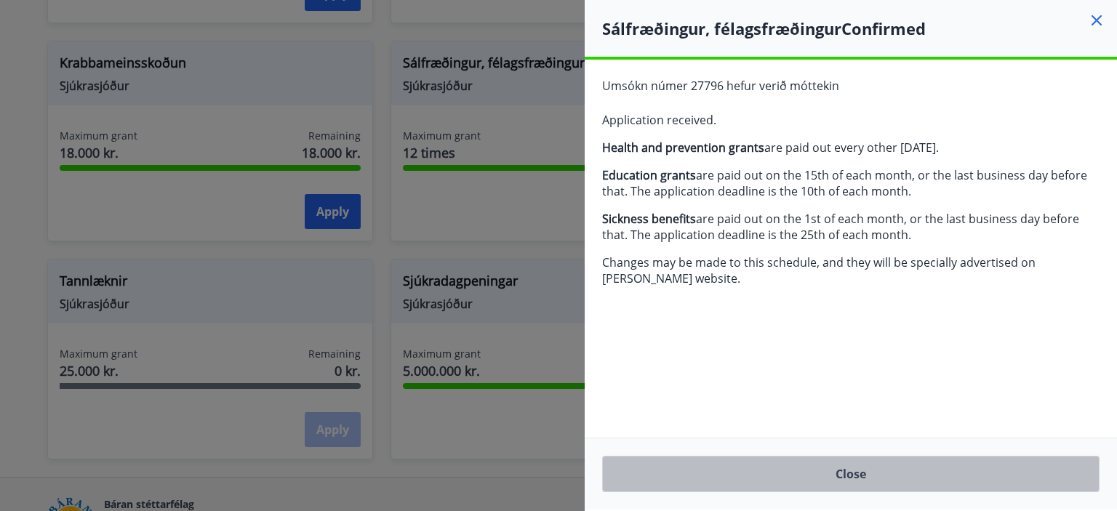
click at [853, 475] on button "Close" at bounding box center [851, 474] width 498 height 36
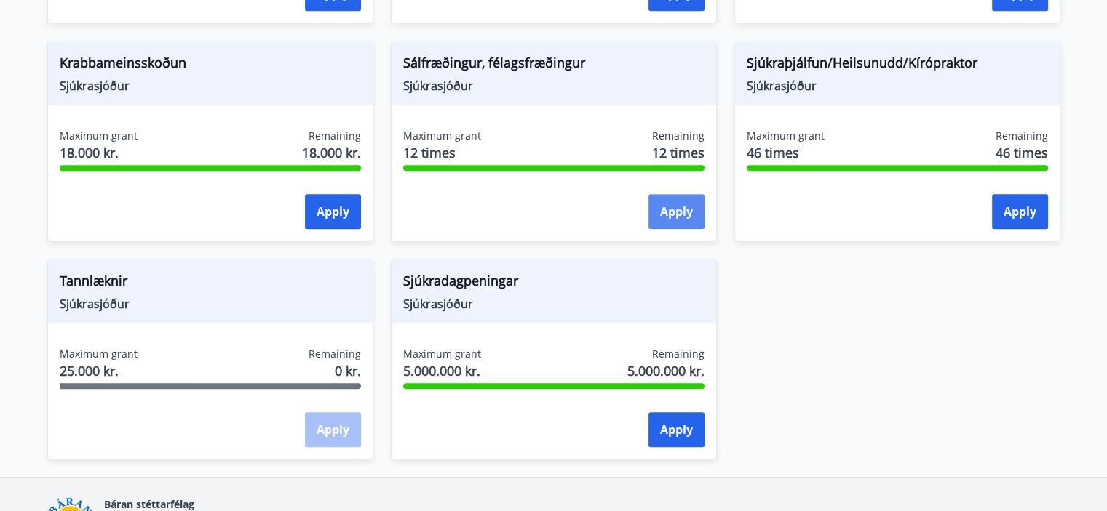
click at [668, 214] on button "Apply" at bounding box center [676, 211] width 56 height 35
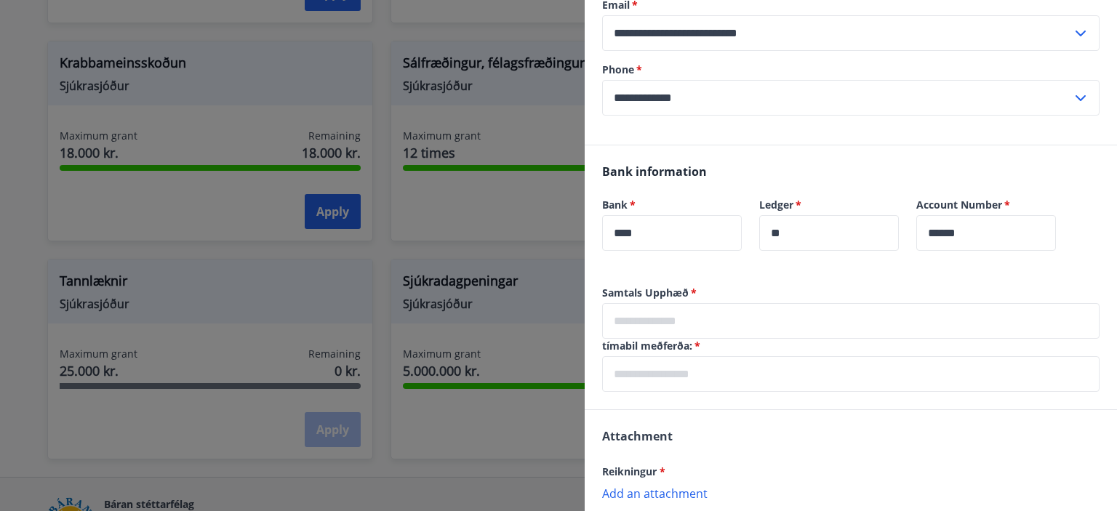
scroll to position [287, 0]
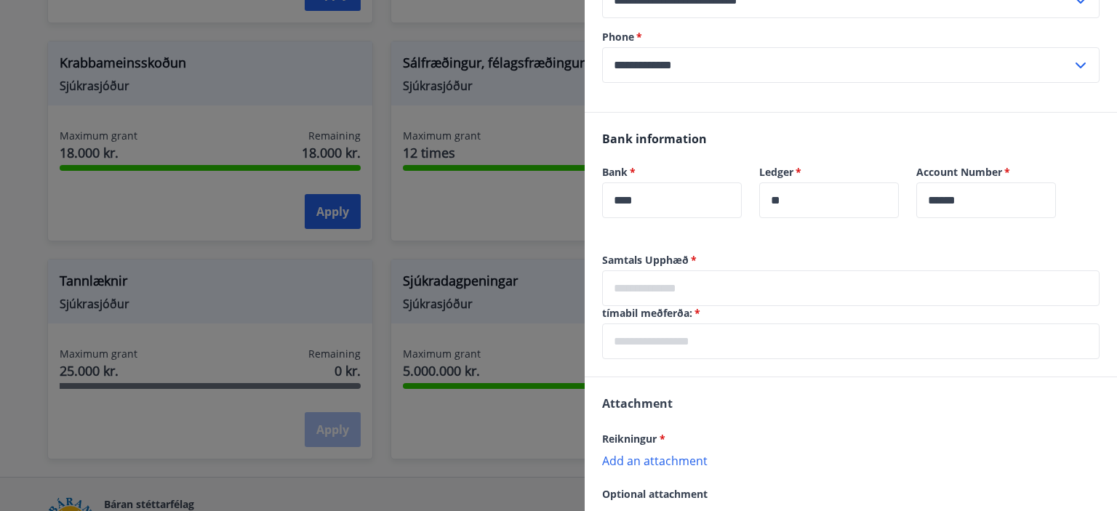
click at [652, 462] on p "Add an attachment" at bounding box center [851, 460] width 498 height 15
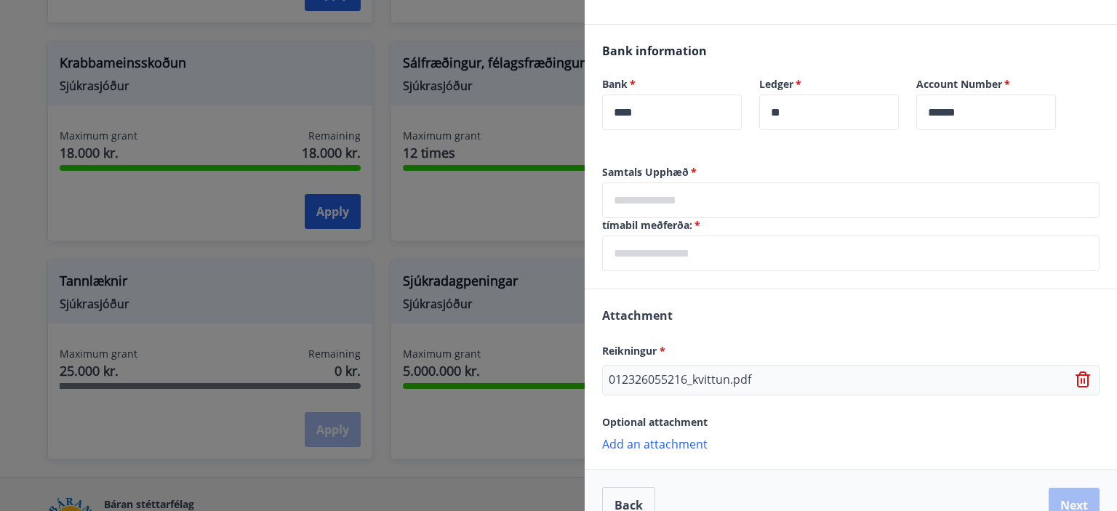
scroll to position [378, 0]
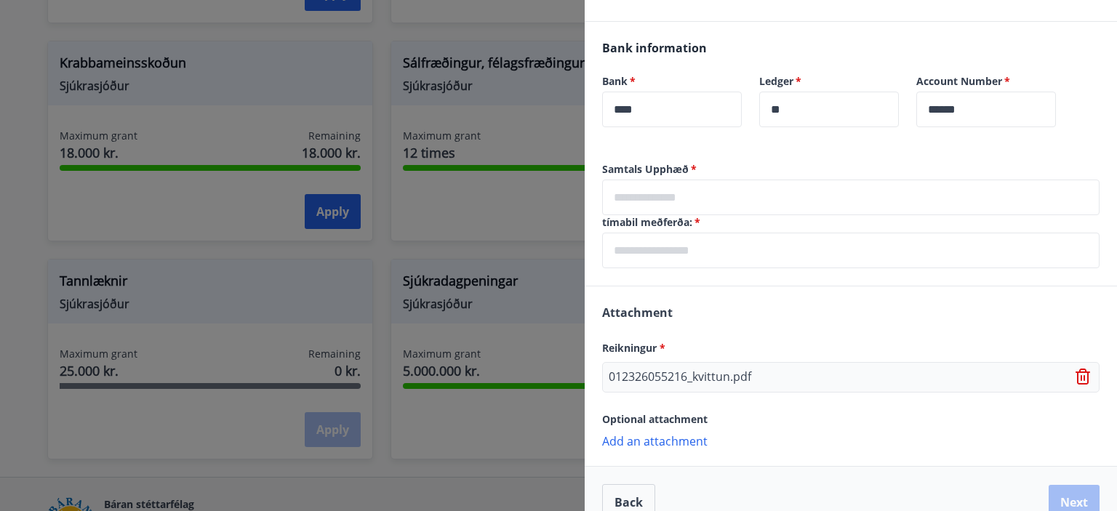
click at [682, 197] on input "text" at bounding box center [851, 198] width 498 height 36
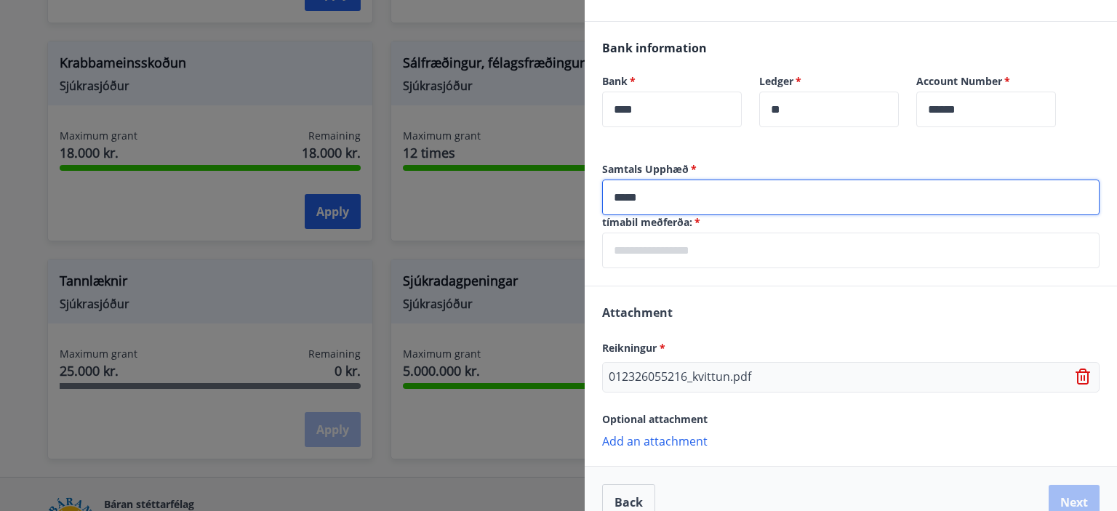
type input "*****"
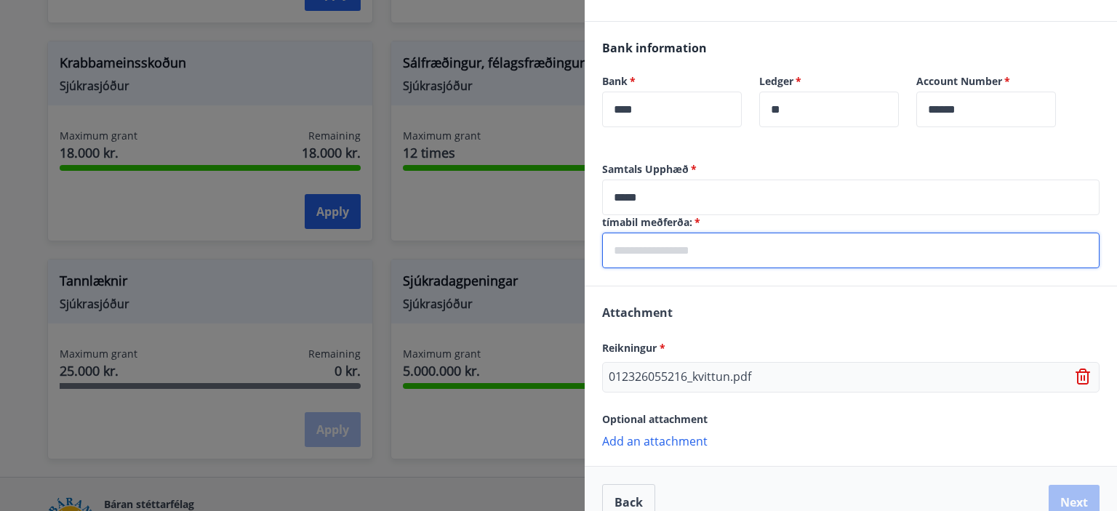
click at [646, 255] on input "text" at bounding box center [851, 251] width 498 height 36
type input "**********"
click at [1068, 490] on button "Next" at bounding box center [1074, 502] width 51 height 35
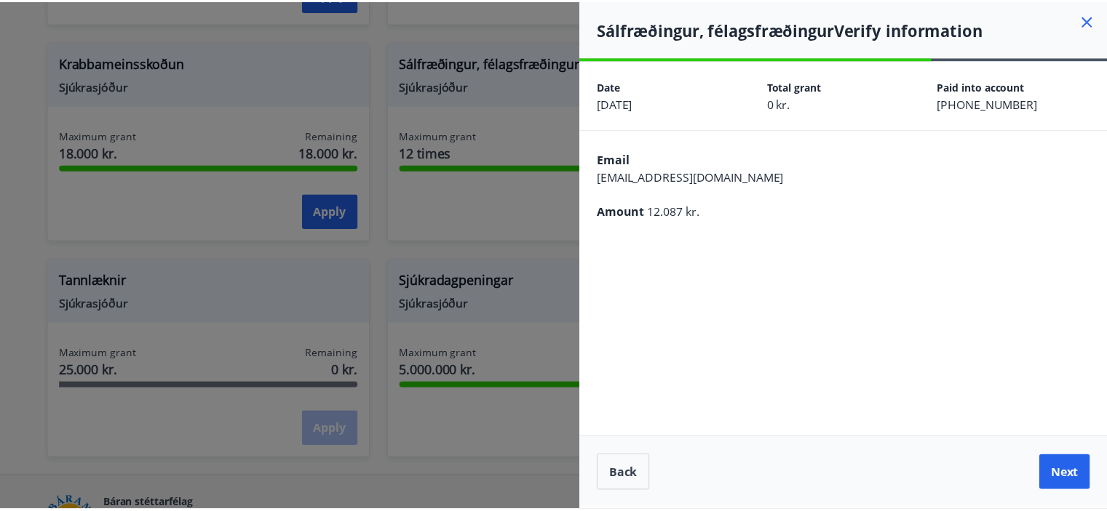
scroll to position [0, 0]
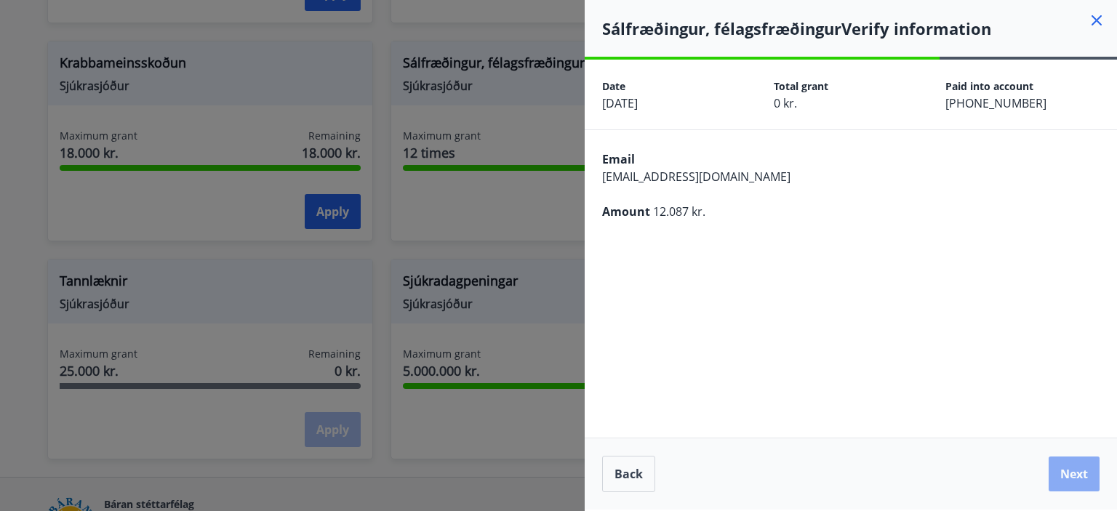
click at [1070, 482] on button "Next" at bounding box center [1074, 474] width 51 height 35
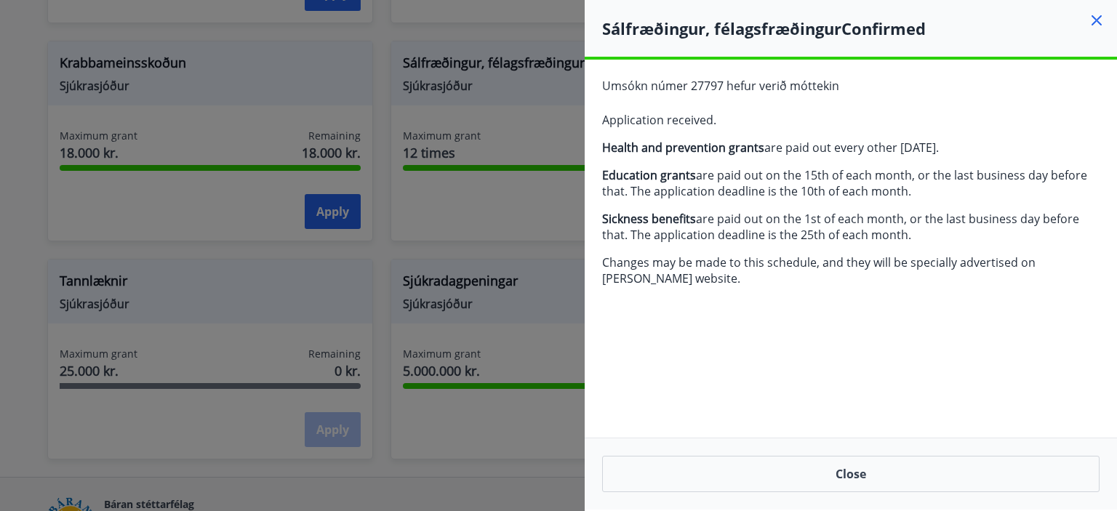
click at [1097, 31] on h4 "Sálfræðingur, félagsfræðingur Confirmed" at bounding box center [859, 28] width 515 height 22
click at [1099, 14] on icon at bounding box center [1096, 20] width 17 height 17
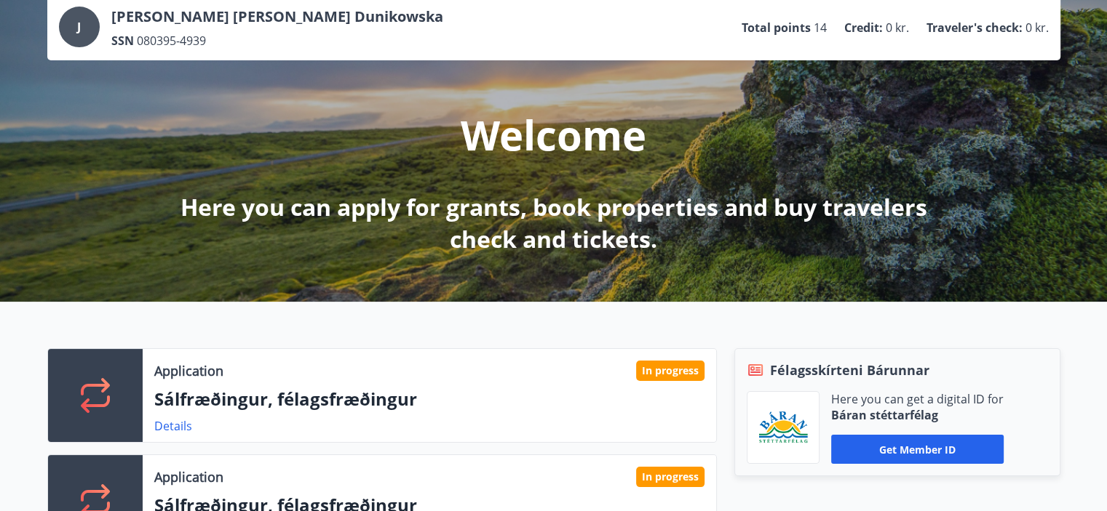
scroll to position [58, 0]
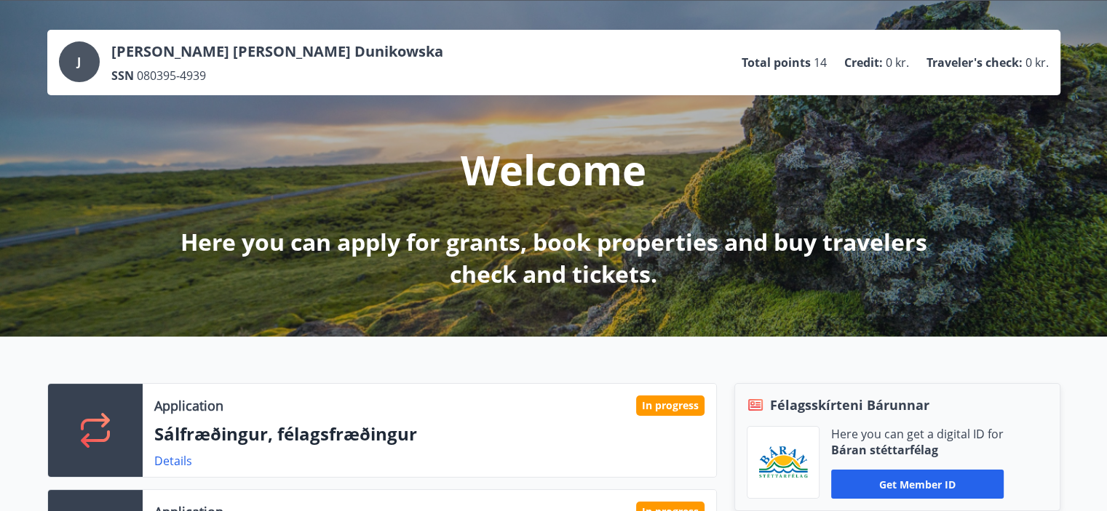
click at [246, 48] on p "[PERSON_NAME] [PERSON_NAME] Dunikowska" at bounding box center [277, 51] width 332 height 20
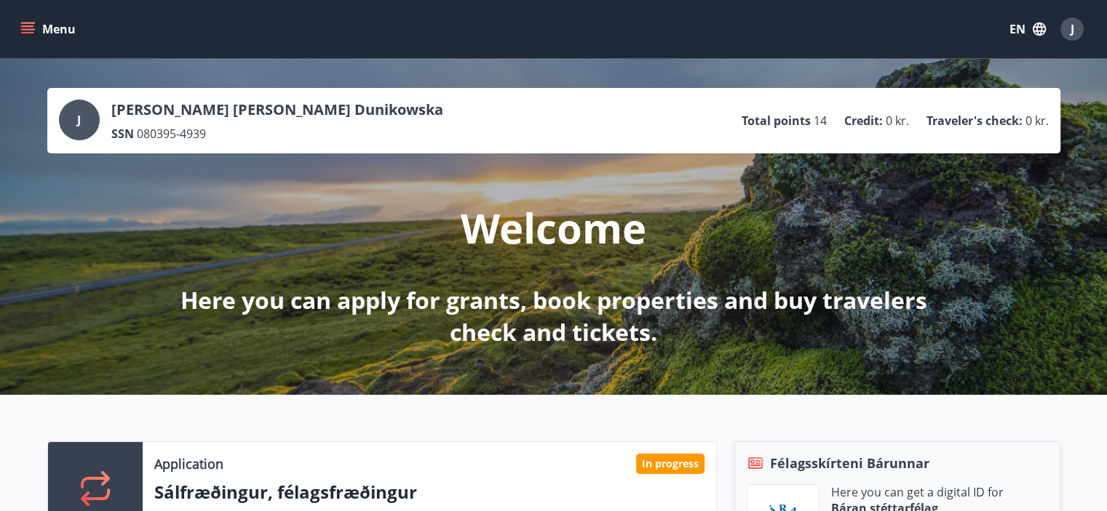
click at [28, 42] on div "Menu EN J" at bounding box center [553, 29] width 1072 height 35
click at [31, 30] on icon "menu" at bounding box center [27, 29] width 15 height 15
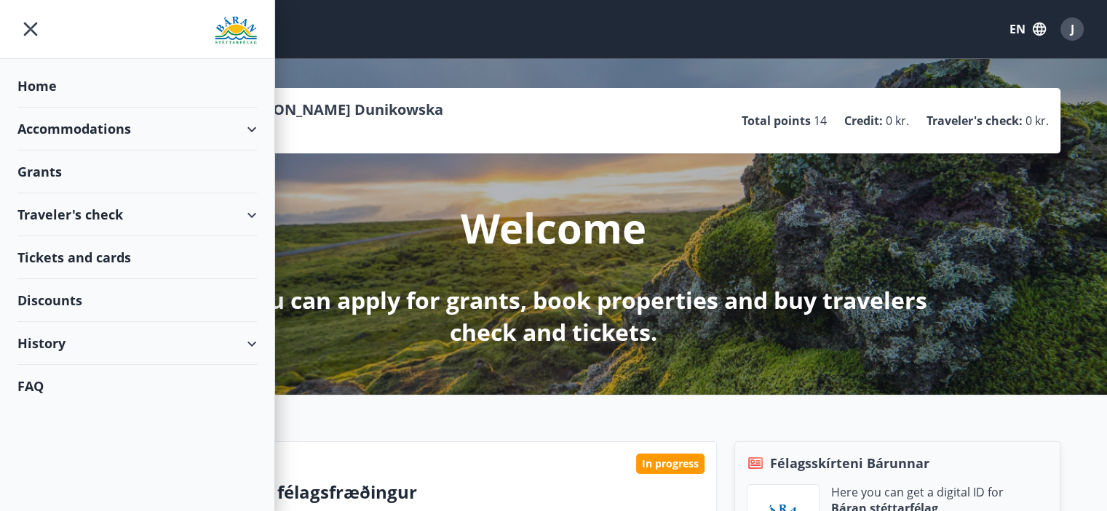
click at [71, 168] on div "Grants" at bounding box center [136, 172] width 239 height 43
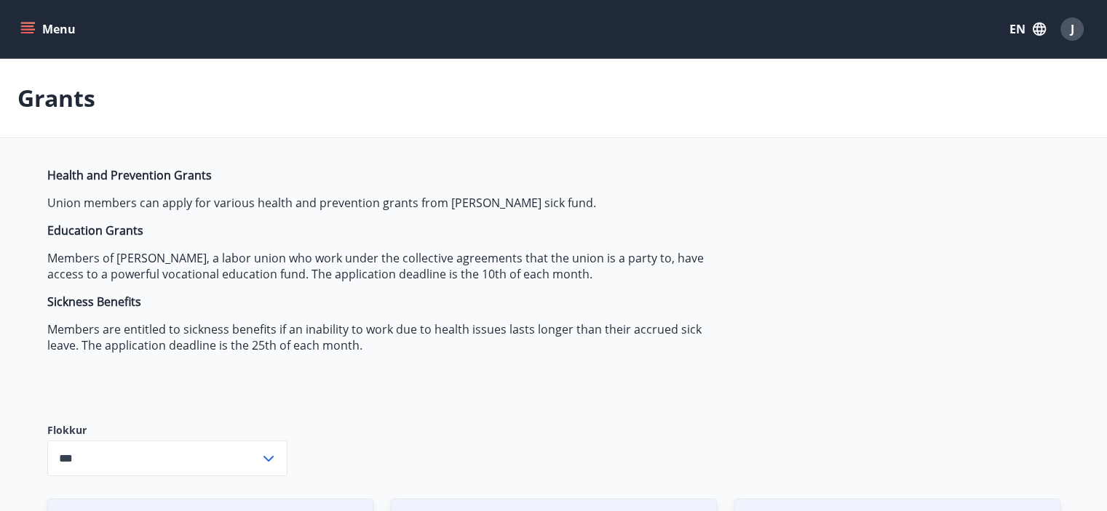
type input "***"
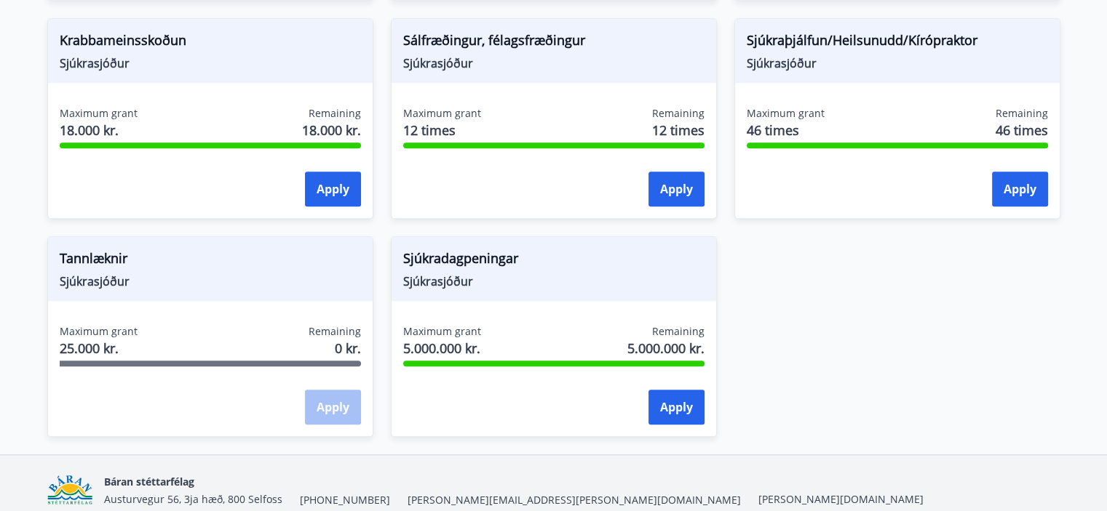
scroll to position [1199, 0]
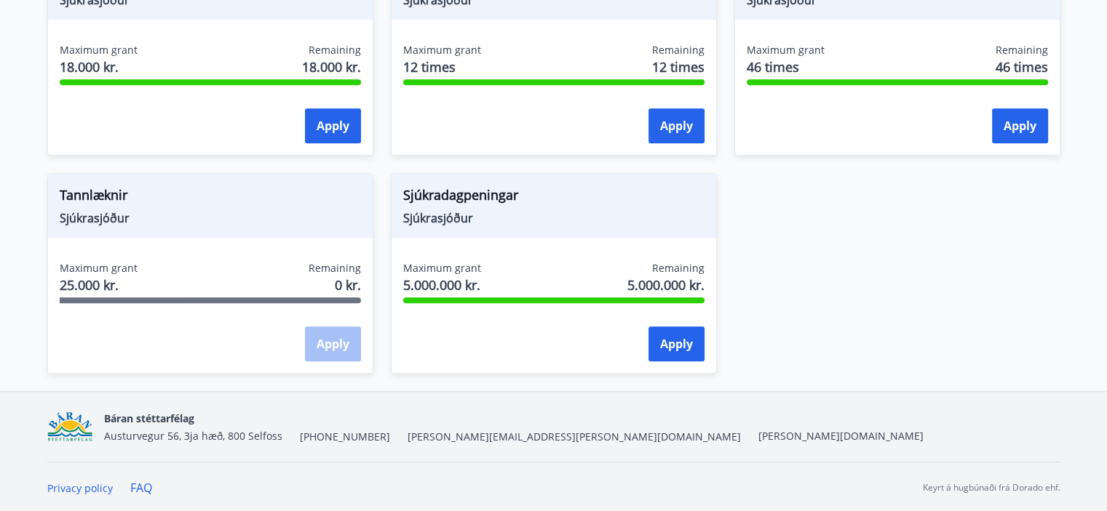
click at [94, 193] on span "Tannlæknir" at bounding box center [210, 198] width 301 height 25
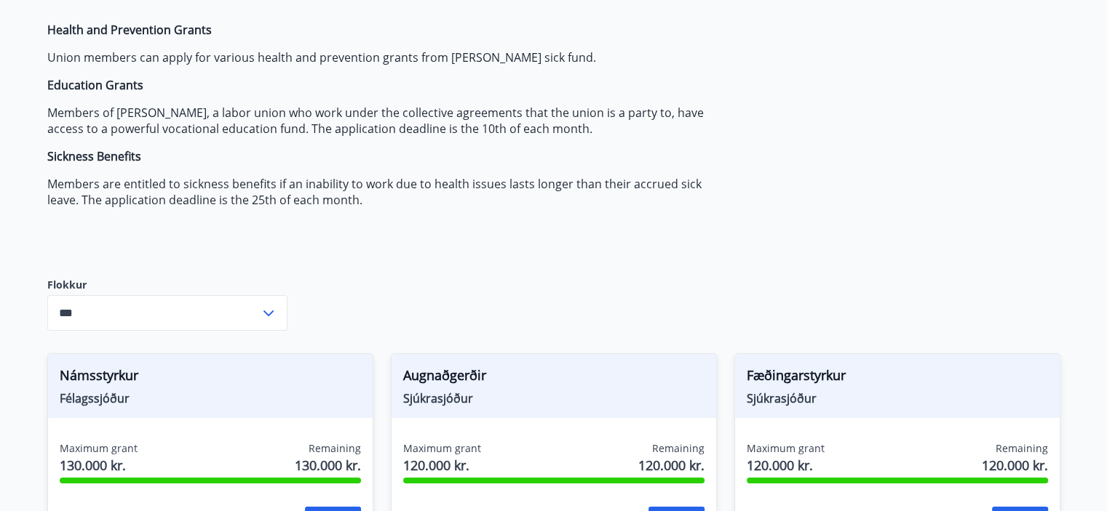
scroll to position [0, 0]
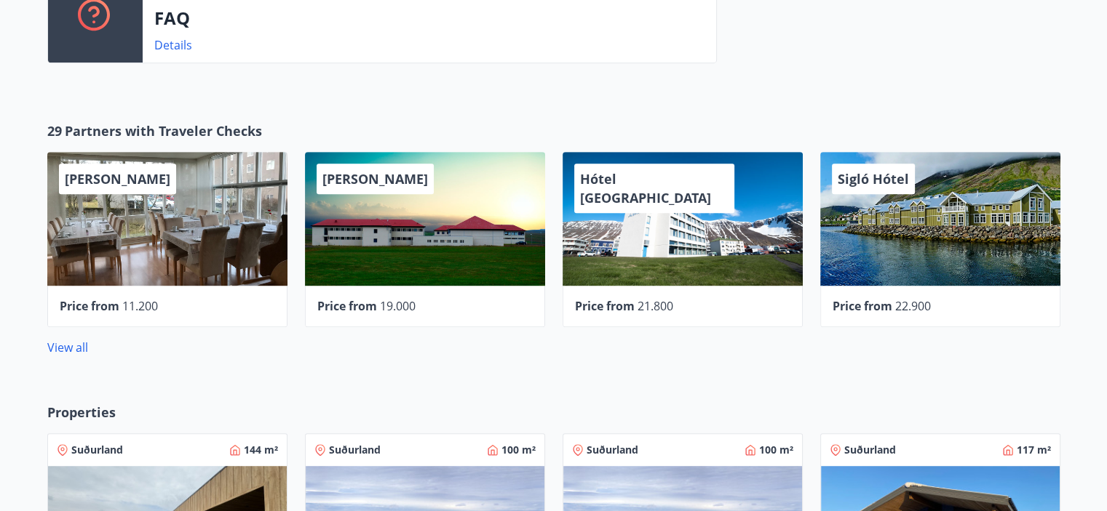
scroll to position [820, 0]
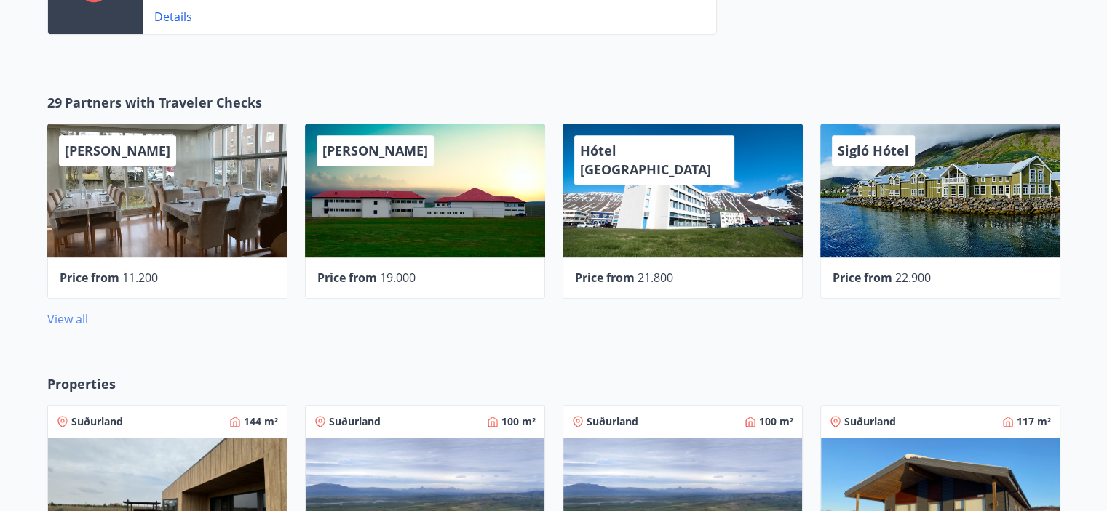
click at [52, 314] on link "View all" at bounding box center [67, 319] width 41 height 16
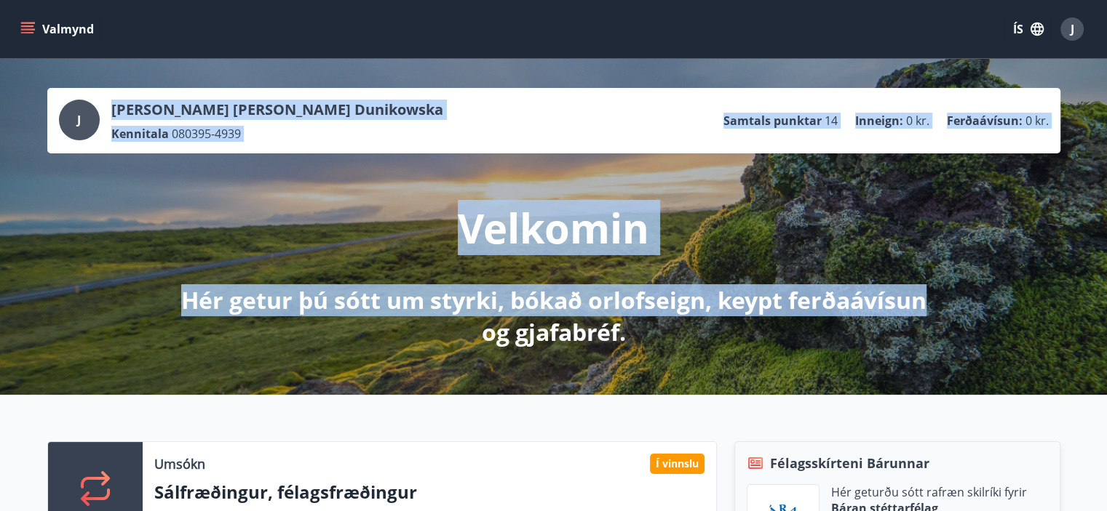
drag, startPoint x: 1093, startPoint y: 40, endPoint x: 1117, endPoint y: 183, distance: 144.6
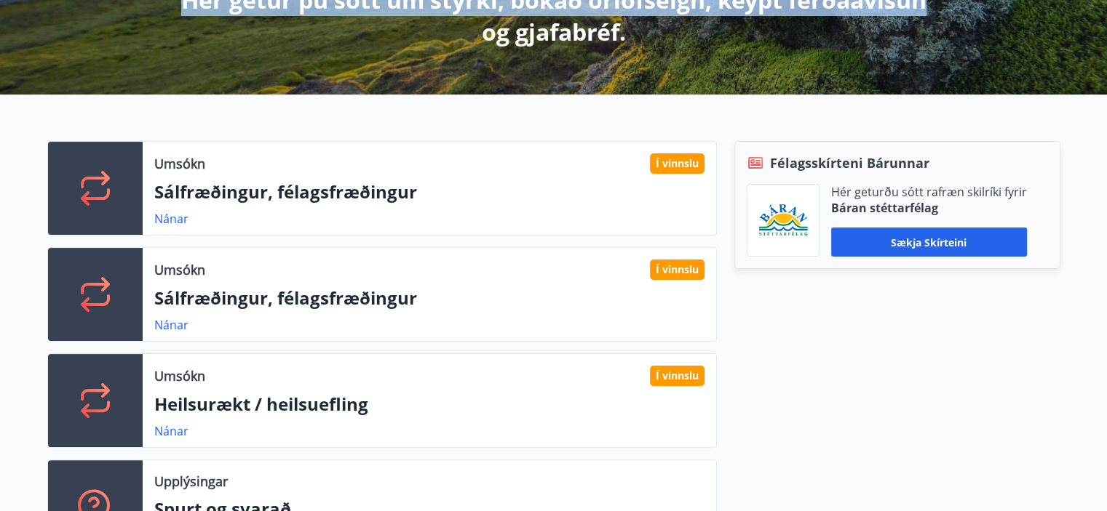
scroll to position [327, 0]
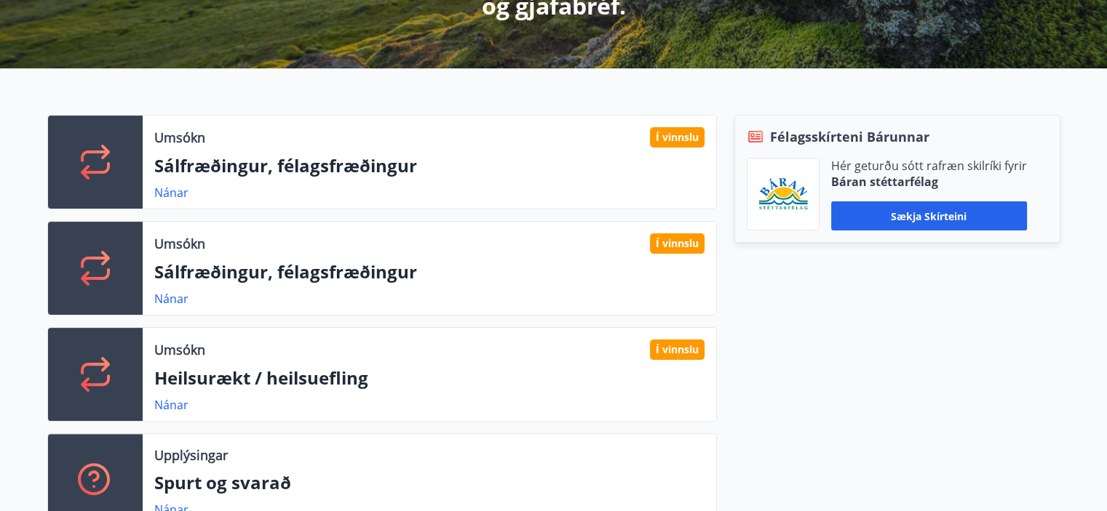
click at [1066, 360] on div "Umsókn Í vinnslu Sálfræðingur, félagsfræðingur Nánar Umsókn Í vinnslu Sálfræðin…" at bounding box center [554, 327] width 1048 height 425
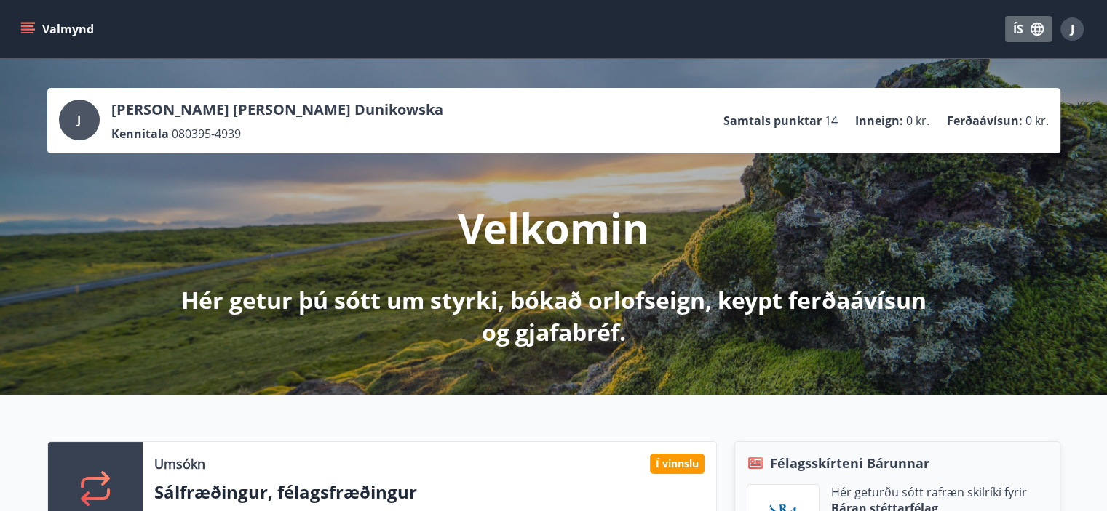
click at [1029, 40] on button "ÍS" at bounding box center [1028, 29] width 47 height 26
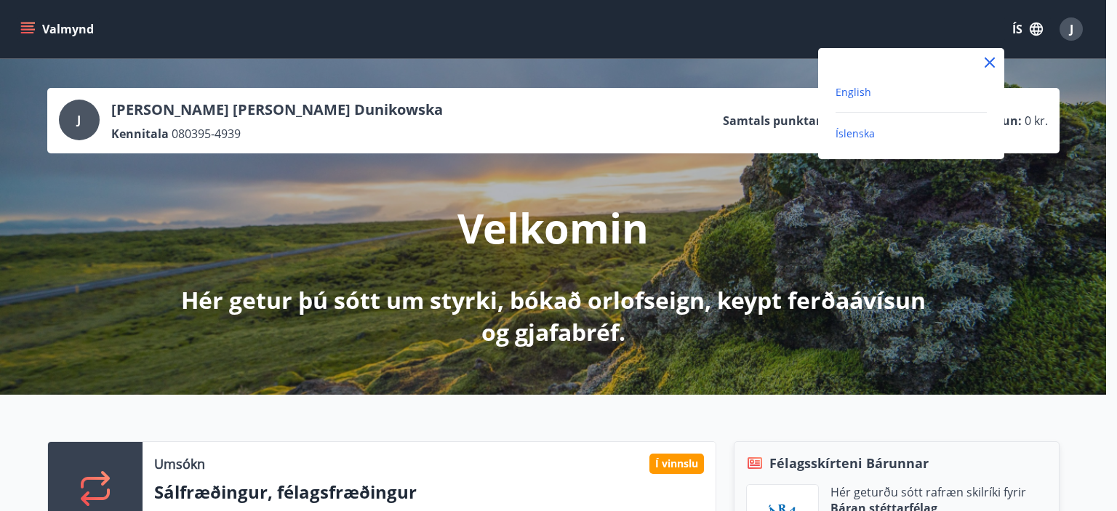
click at [861, 95] on span "English" at bounding box center [854, 92] width 36 height 14
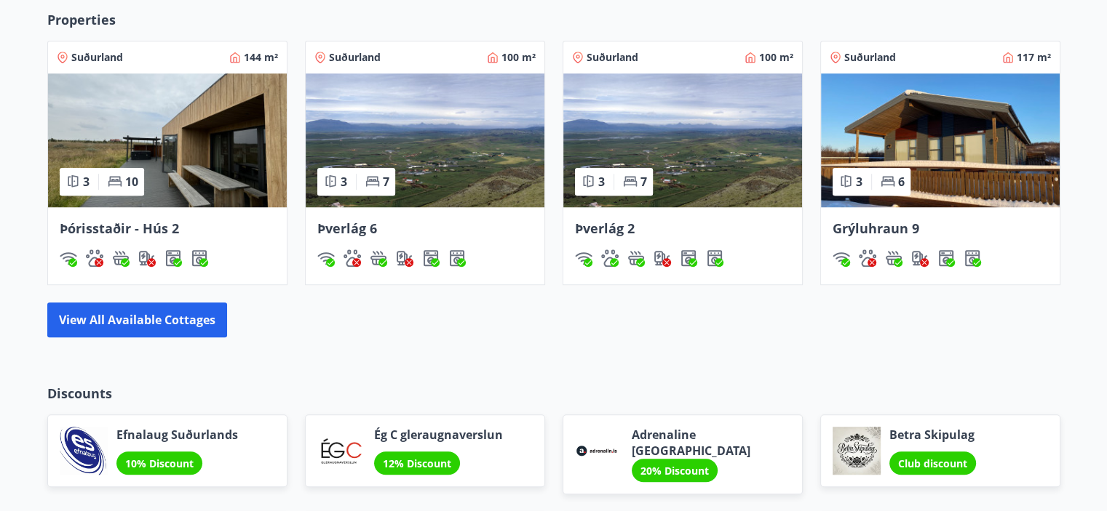
scroll to position [1182, 0]
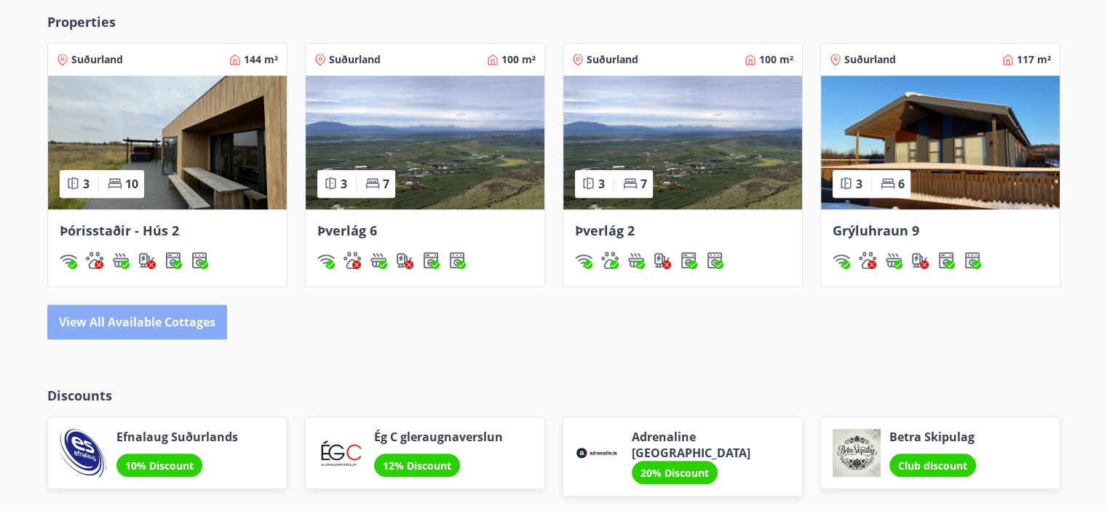
click at [183, 317] on button "View all available cottages" at bounding box center [137, 322] width 180 height 35
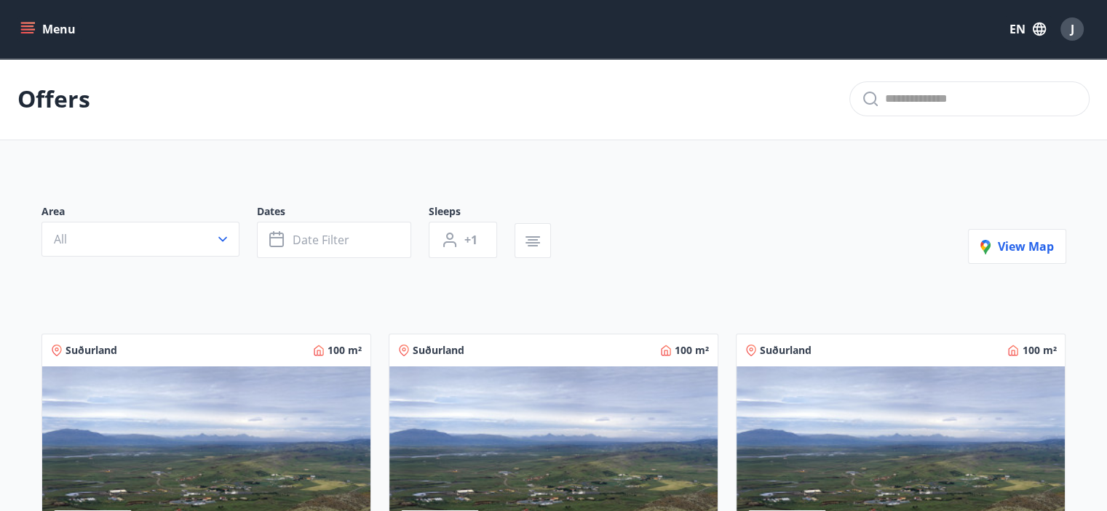
click at [36, 34] on button "Menu" at bounding box center [49, 29] width 64 height 26
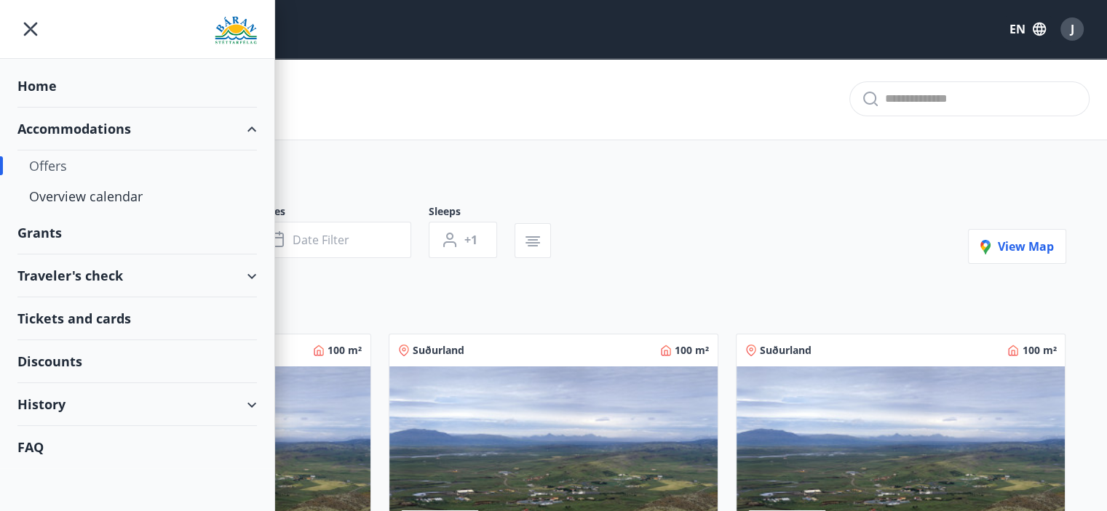
click at [60, 312] on div "Tickets and cards" at bounding box center [136, 319] width 239 height 43
click at [71, 355] on div "Discounts" at bounding box center [136, 361] width 239 height 43
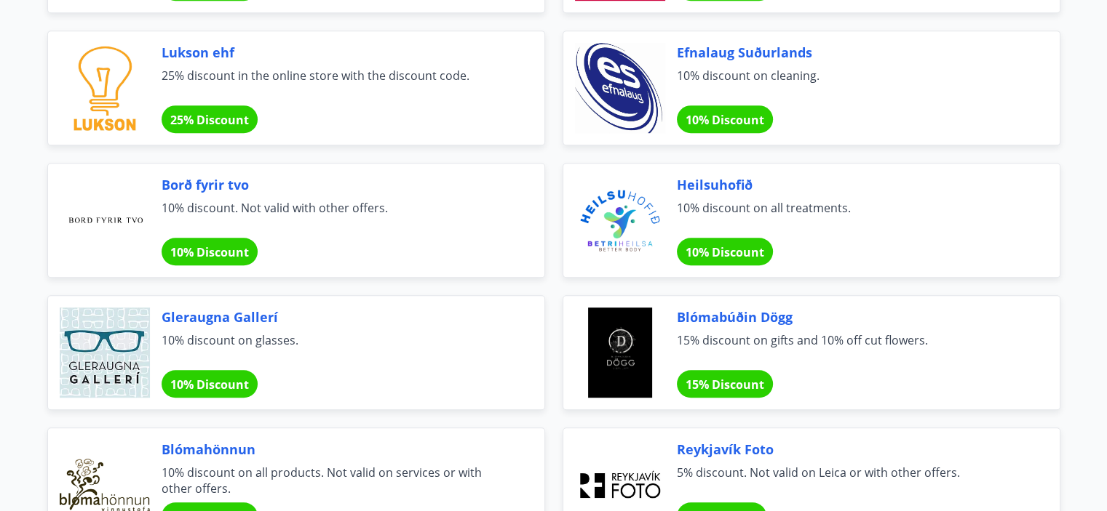
scroll to position [800, 0]
